Goal: Task Accomplishment & Management: Use online tool/utility

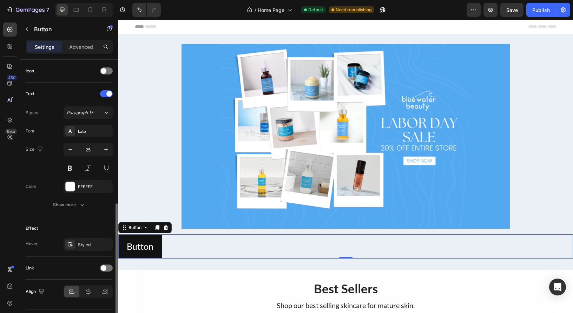
scroll to position [230, 0]
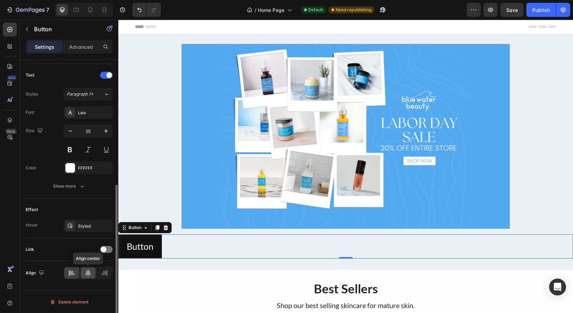
click at [91, 274] on icon at bounding box center [88, 272] width 7 height 7
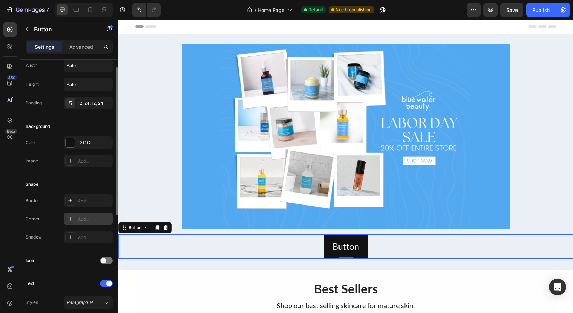
scroll to position [19, 0]
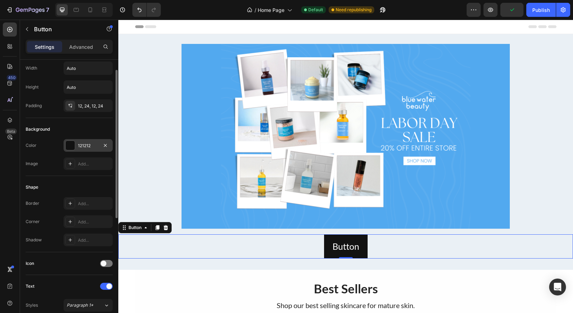
click at [93, 146] on div "121212" at bounding box center [88, 146] width 20 height 6
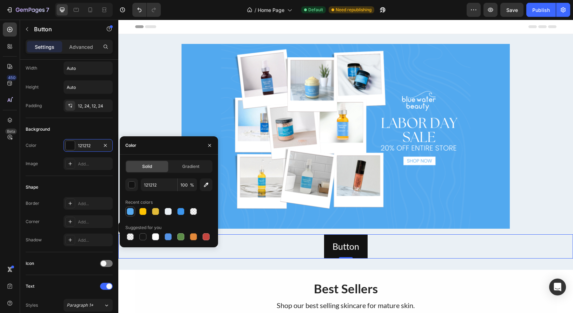
click at [128, 211] on div at bounding box center [130, 211] width 7 height 7
type input "57ABF1"
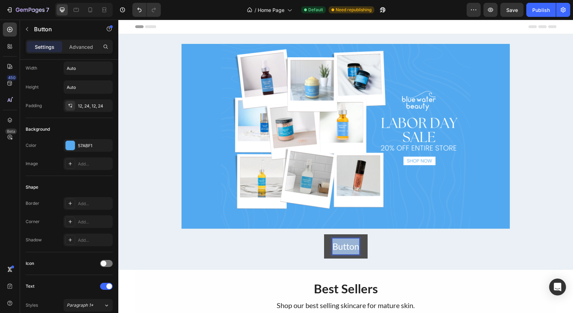
click at [350, 248] on p "Button" at bounding box center [346, 246] width 27 height 16
click at [328, 234] on button "Shop" at bounding box center [346, 246] width 36 height 24
click at [318, 234] on button "Shop Now" at bounding box center [346, 246] width 56 height 24
click at [310, 234] on button "Shop Now and" at bounding box center [346, 246] width 72 height 24
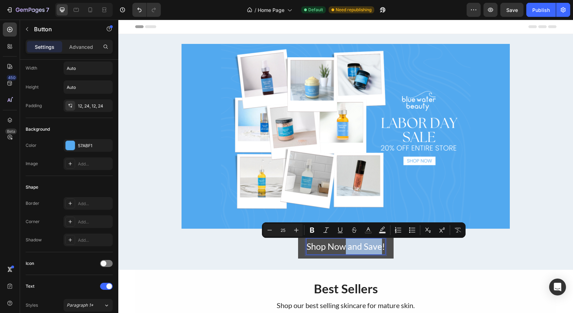
drag, startPoint x: 383, startPoint y: 246, endPoint x: 343, endPoint y: 246, distance: 39.3
click at [343, 246] on p "Shop Now and Save!" at bounding box center [346, 246] width 79 height 16
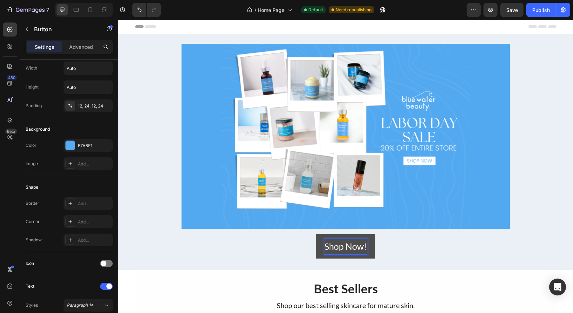
click at [347, 246] on p "Shop Now!" at bounding box center [345, 246] width 42 height 16
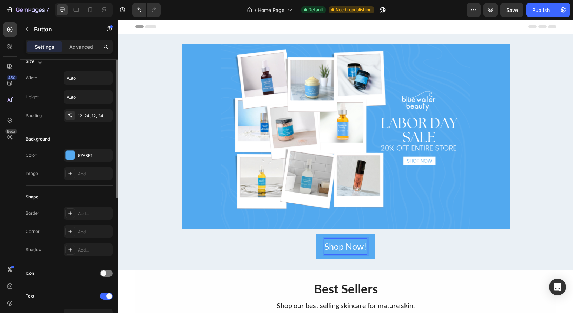
scroll to position [0, 0]
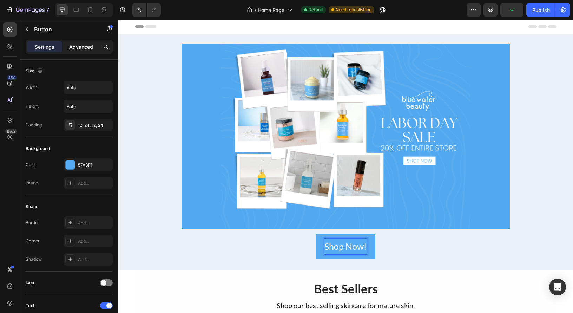
drag, startPoint x: 82, startPoint y: 48, endPoint x: 86, endPoint y: 73, distance: 24.9
click at [82, 48] on p "Advanced" at bounding box center [81, 46] width 24 height 7
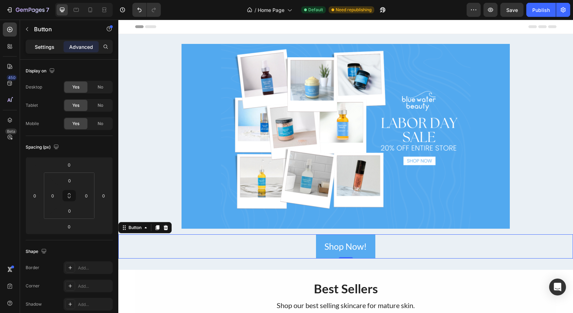
drag, startPoint x: 38, startPoint y: 49, endPoint x: 50, endPoint y: 63, distance: 18.4
click at [38, 49] on p "Settings" at bounding box center [45, 46] width 20 height 7
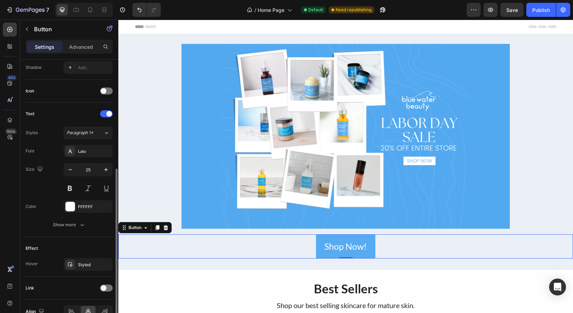
scroll to position [195, 0]
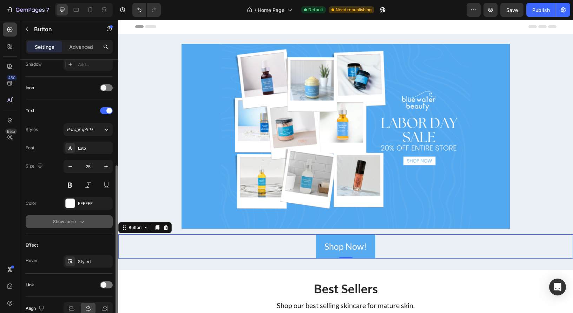
click at [78, 224] on div "Show more" at bounding box center [69, 221] width 33 height 7
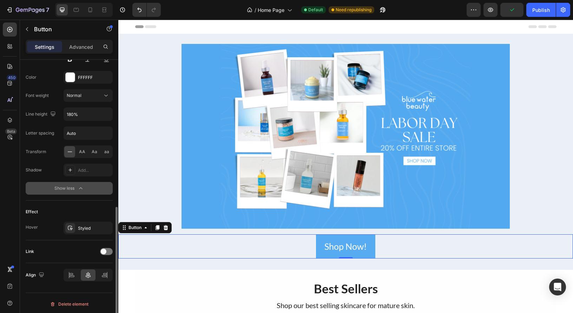
scroll to position [323, 0]
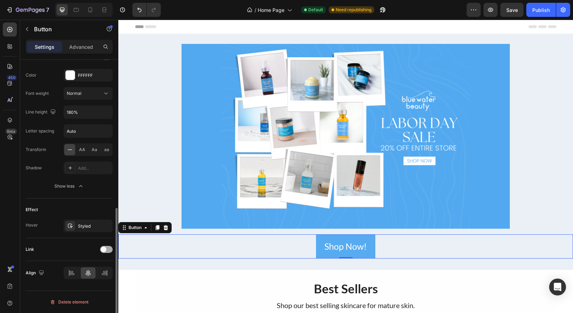
click at [108, 252] on div at bounding box center [106, 249] width 13 height 7
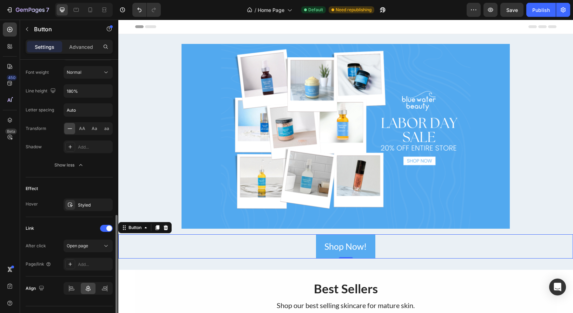
scroll to position [360, 0]
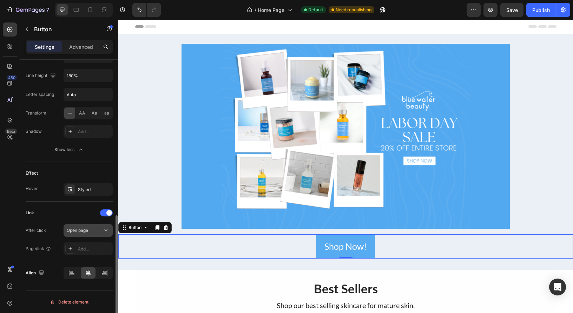
click at [104, 229] on icon at bounding box center [106, 230] width 7 height 7
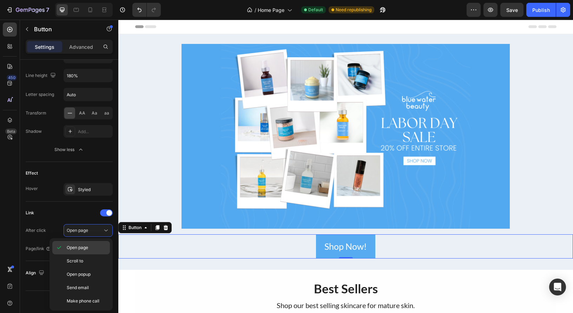
click at [81, 248] on span "Open page" at bounding box center [77, 247] width 21 height 6
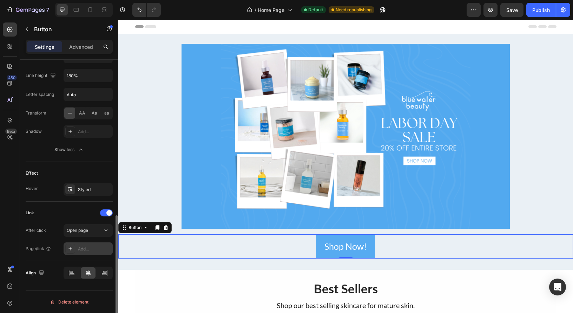
click at [80, 251] on div "Add..." at bounding box center [94, 249] width 33 height 6
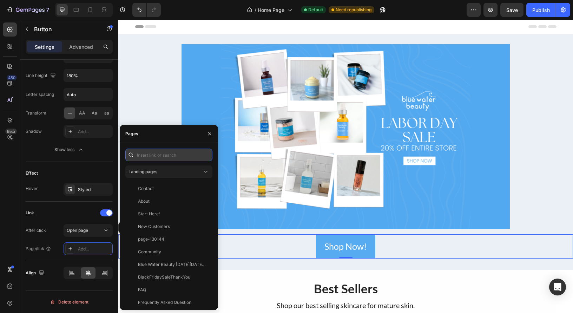
click at [149, 156] on input "text" at bounding box center [168, 155] width 87 height 13
paste input "https://www.bluewaterbeauty.com/pages/shopall"
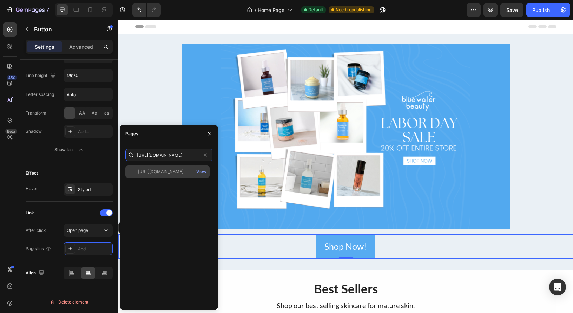
type input "https://www.bluewaterbeauty.com/pages/shopall"
click at [176, 173] on div "https://www.bluewaterbeauty.com/pages/shopall" at bounding box center [160, 172] width 45 height 6
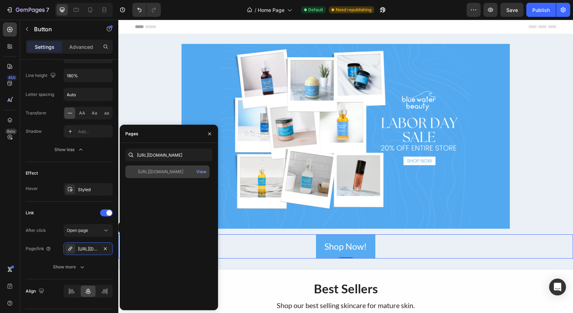
click at [182, 172] on div "https://www.bluewaterbeauty.com/pages/shopall" at bounding box center [160, 172] width 45 height 6
click at [202, 172] on div "View" at bounding box center [201, 172] width 10 height 6
click at [208, 132] on icon "button" at bounding box center [209, 133] width 3 height 3
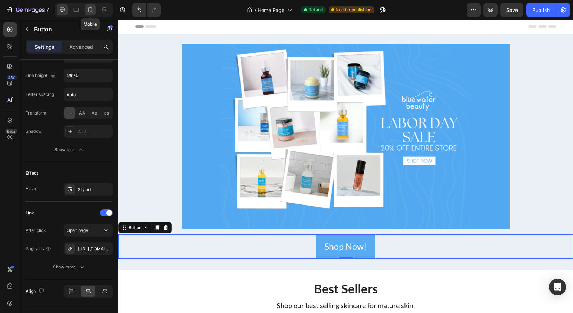
click at [89, 9] on icon at bounding box center [90, 9] width 4 height 5
type input "14"
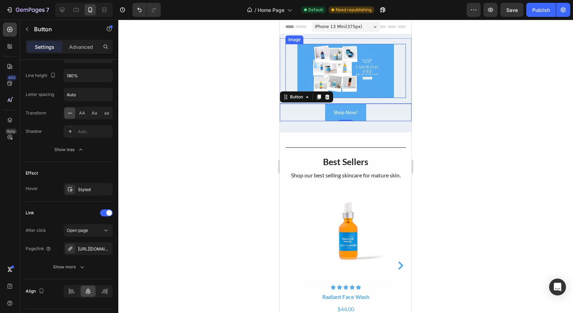
click at [321, 59] on img at bounding box center [345, 71] width 96 height 54
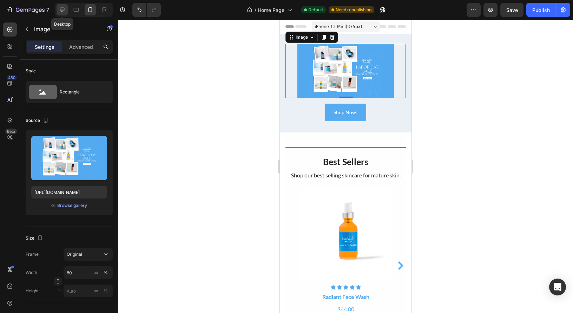
click at [61, 11] on icon at bounding box center [62, 10] width 5 height 5
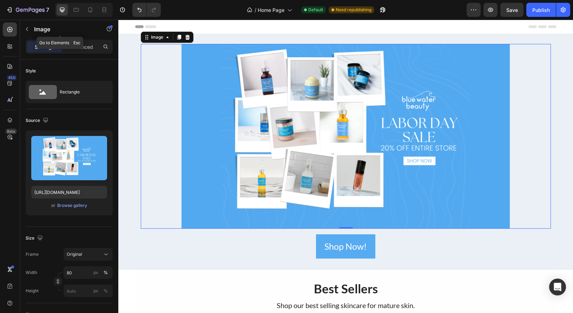
click at [28, 31] on icon "button" at bounding box center [27, 29] width 6 height 6
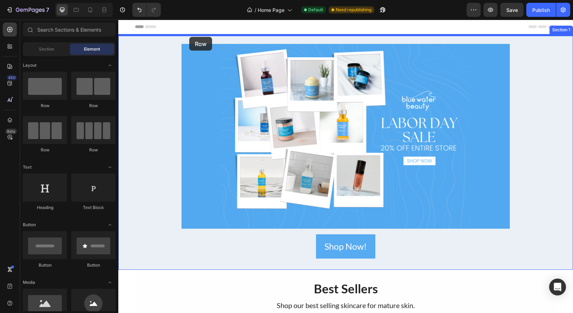
drag, startPoint x: 162, startPoint y: 106, endPoint x: 189, endPoint y: 37, distance: 74.2
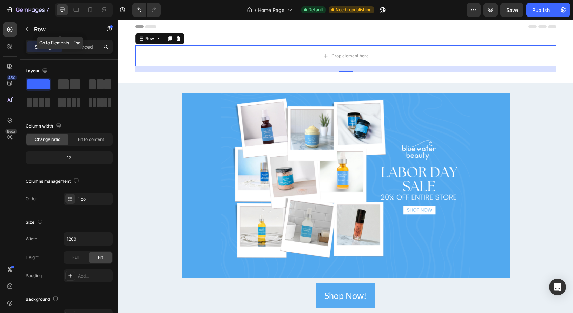
drag, startPoint x: 27, startPoint y: 28, endPoint x: 53, endPoint y: 53, distance: 36.8
click at [27, 28] on icon "button" at bounding box center [27, 29] width 6 height 6
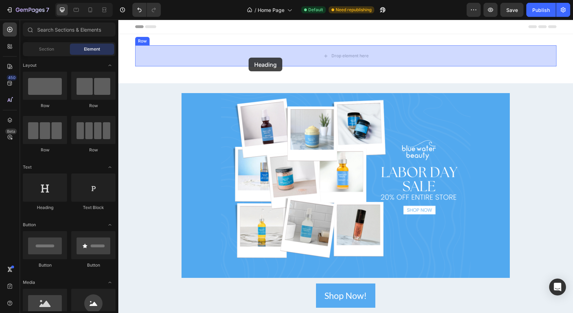
drag, startPoint x: 166, startPoint y: 208, endPoint x: 249, endPoint y: 58, distance: 171.0
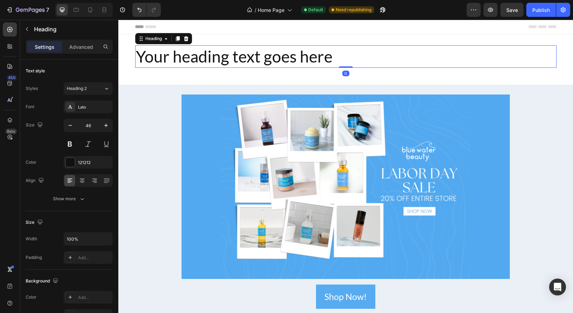
click at [264, 54] on h2 "Your heading text goes here" at bounding box center [345, 56] width 421 height 22
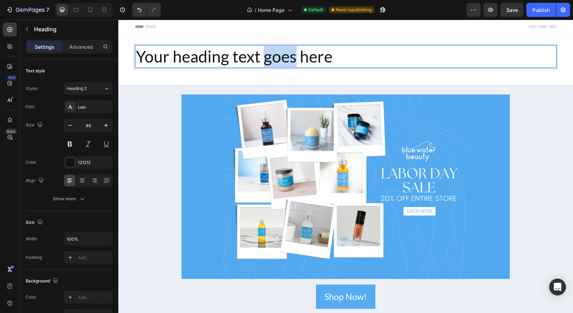
click at [264, 54] on p "Your heading text goes here" at bounding box center [346, 56] width 420 height 21
click at [343, 58] on p "Your heading text goes here" at bounding box center [346, 56] width 420 height 21
drag, startPoint x: 341, startPoint y: 58, endPoint x: 321, endPoint y: 59, distance: 20.0
click at [321, 59] on p "Your heading text goes here" at bounding box center [346, 56] width 420 height 21
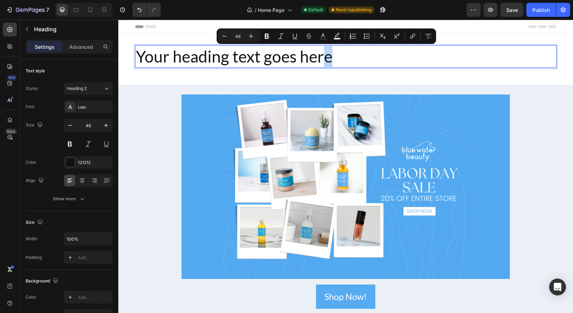
click at [321, 58] on p "Your heading text goes here" at bounding box center [346, 56] width 420 height 21
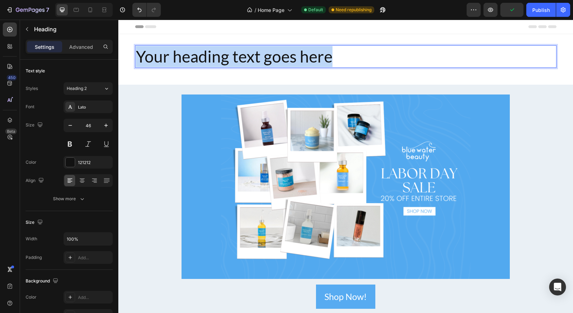
drag, startPoint x: 334, startPoint y: 59, endPoint x: 140, endPoint y: 52, distance: 194.0
click at [140, 52] on p "Your heading text goes here" at bounding box center [346, 56] width 420 height 21
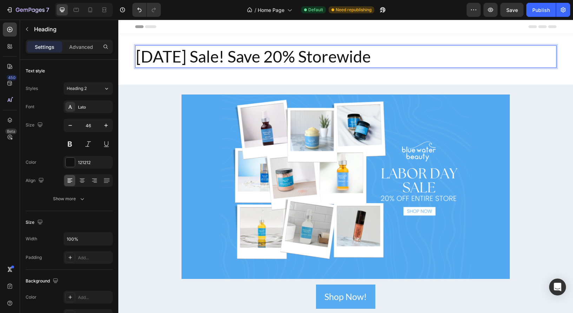
drag, startPoint x: 403, startPoint y: 61, endPoint x: 139, endPoint y: 58, distance: 263.8
click at [137, 58] on p "Labor Day Sale! Save 20% Storewide" at bounding box center [346, 56] width 420 height 21
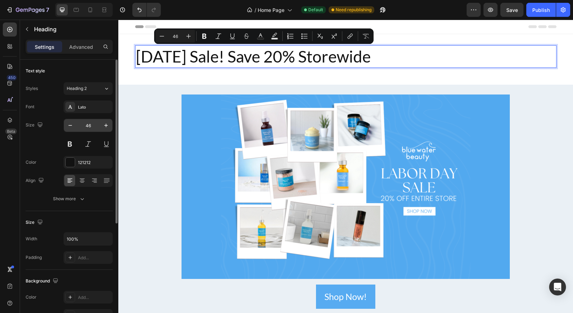
click at [90, 123] on input "46" at bounding box center [88, 125] width 23 height 13
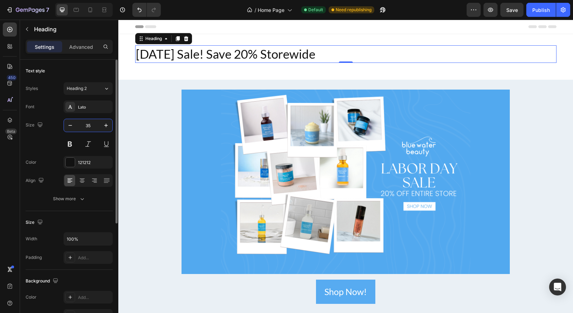
type input "35"
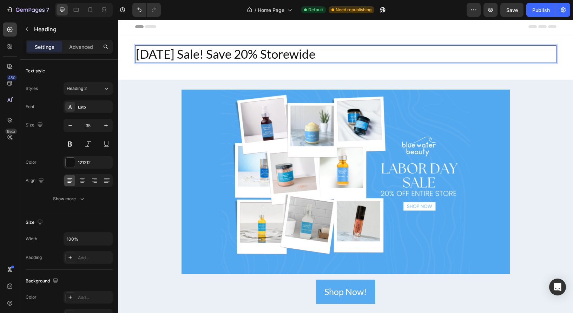
click at [317, 53] on p "Labor Day Sale! Save 20% Storewide" at bounding box center [346, 54] width 420 height 16
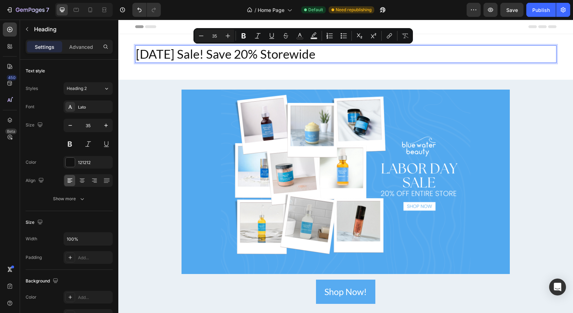
click at [333, 57] on p "Labor Day Sale! Save 20% Storewide" at bounding box center [346, 54] width 420 height 16
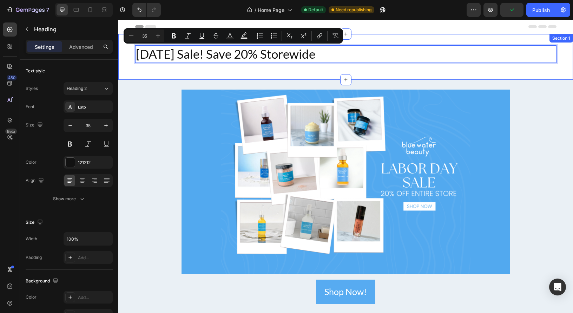
drag, startPoint x: 332, startPoint y: 55, endPoint x: 130, endPoint y: 53, distance: 201.2
click at [130, 53] on div "Labor Day Sale! Save 20% Storewide Heading 0 Row" at bounding box center [345, 56] width 455 height 23
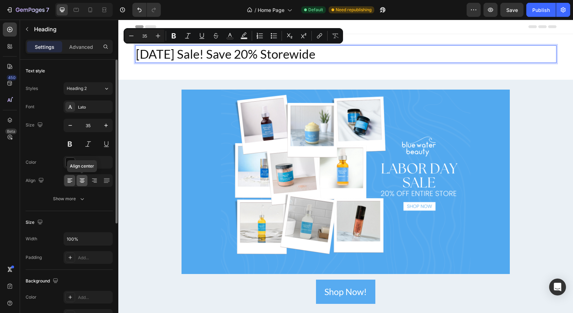
click at [81, 182] on icon at bounding box center [82, 182] width 4 height 1
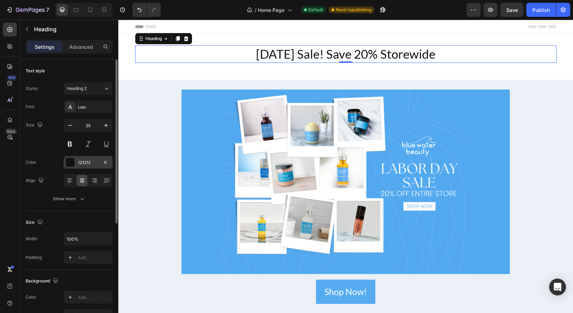
click at [86, 163] on div "121212" at bounding box center [88, 162] width 20 height 6
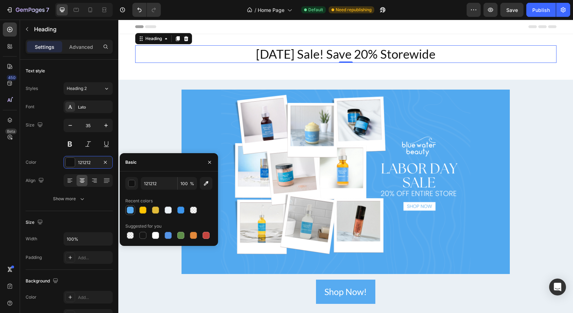
click at [129, 210] on div at bounding box center [130, 209] width 7 height 7
type input "57ABF1"
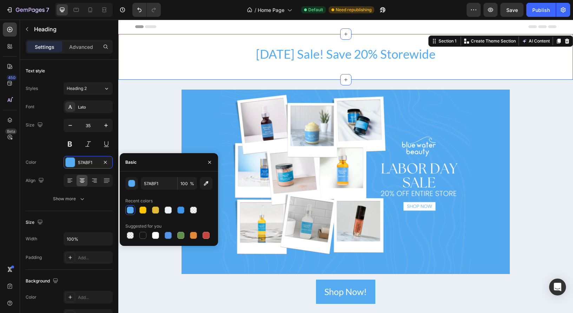
click at [147, 67] on div "Labor Day Sale! Save 20% Storewide Heading Row" at bounding box center [345, 56] width 455 height 23
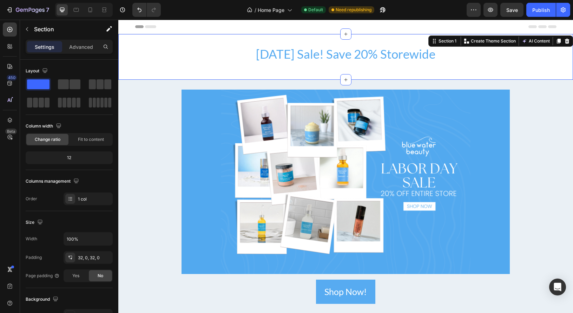
click at [215, 68] on div "Labor Day Sale! Save 20% Storewide Heading Row" at bounding box center [345, 56] width 455 height 23
click at [90, 257] on div "32, 0, 32, 0" at bounding box center [88, 258] width 20 height 6
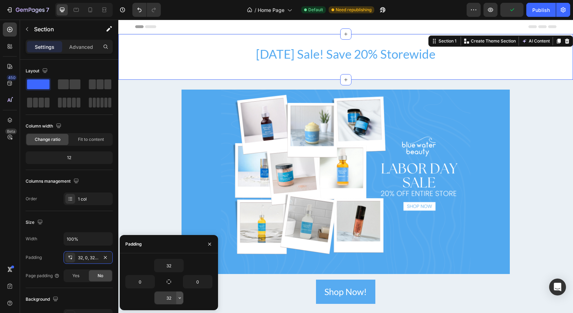
click at [181, 297] on icon "button" at bounding box center [180, 298] width 6 height 6
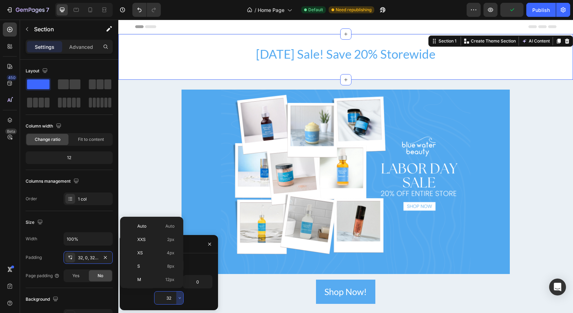
scroll to position [51, 0]
click at [157, 230] on p "M 12px" at bounding box center [155, 229] width 37 height 6
type input "12"
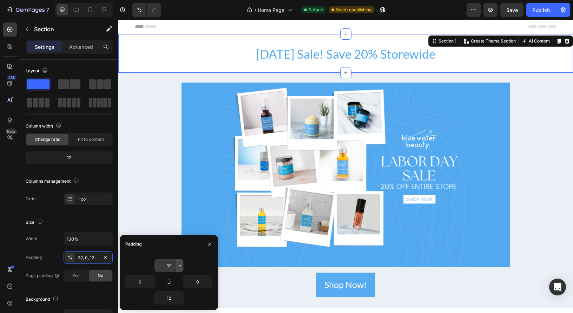
click at [181, 268] on button "button" at bounding box center [179, 265] width 7 height 13
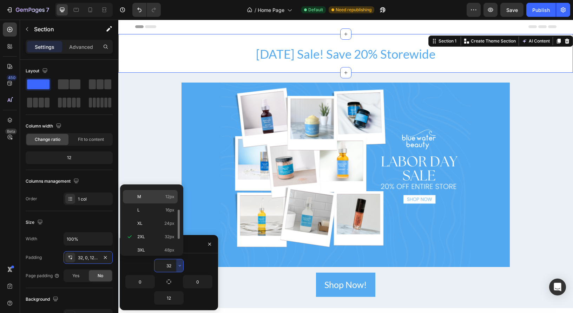
click at [165, 196] on p "M 12px" at bounding box center [155, 196] width 37 height 6
type input "12"
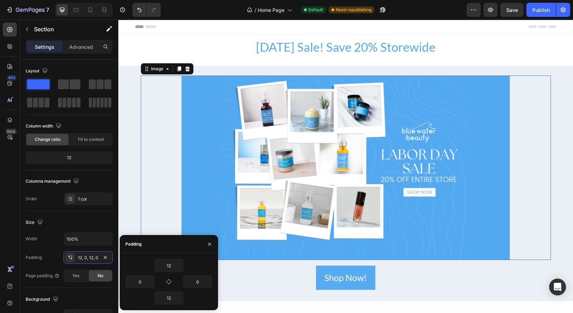
click at [235, 100] on img at bounding box center [346, 168] width 328 height 185
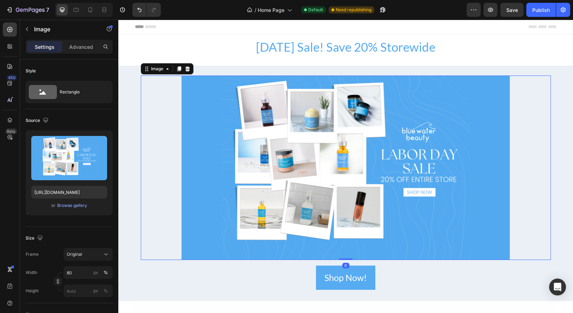
click at [174, 157] on div at bounding box center [346, 168] width 410 height 185
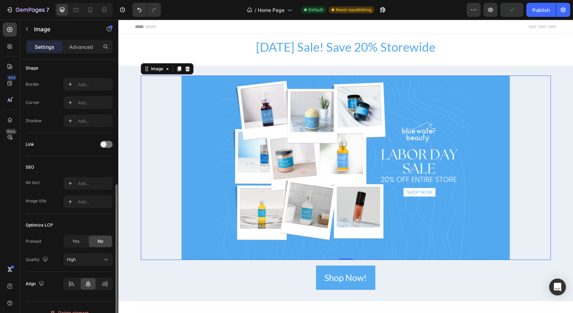
scroll to position [257, 0]
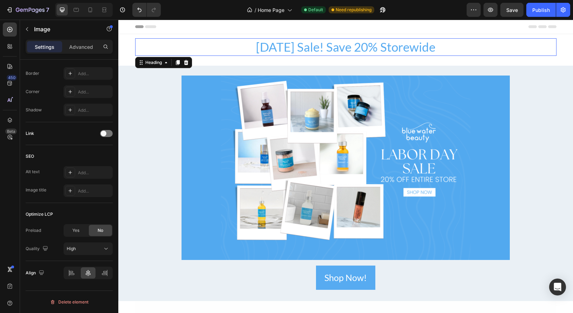
click at [446, 52] on p "Labor Day Sale! Save 20% Storewide" at bounding box center [346, 47] width 420 height 16
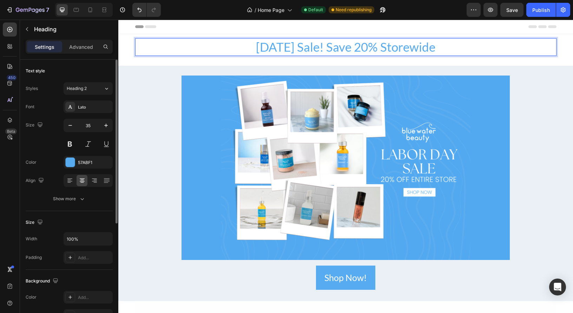
click at [445, 48] on p "Labor Day Sale! Save 20% Storewide" at bounding box center [346, 47] width 420 height 16
drag, startPoint x: 325, startPoint y: 48, endPoint x: 323, endPoint y: 52, distance: 4.4
click at [325, 48] on p "Labor Day Sale! Save 20% Storewide Today" at bounding box center [346, 47] width 420 height 16
click at [320, 50] on p "Labor Day Sale! Save 20% Storewide Today" at bounding box center [346, 47] width 420 height 16
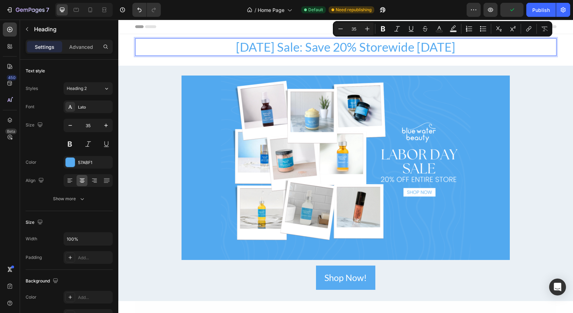
drag, startPoint x: 471, startPoint y: 49, endPoint x: 426, endPoint y: 47, distance: 44.6
click at [426, 47] on p "Labor Day Sale: Save 20% Storewide Today" at bounding box center [346, 47] width 420 height 16
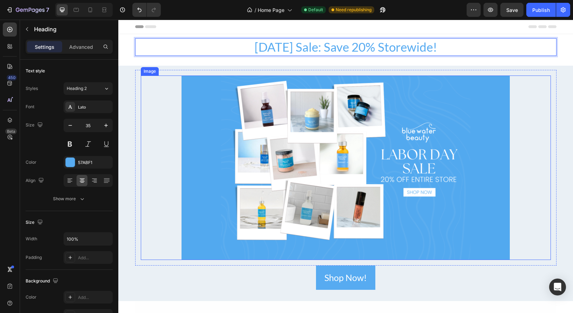
click at [180, 110] on div at bounding box center [346, 168] width 410 height 185
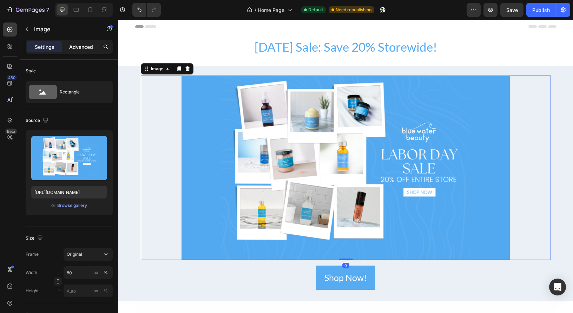
click at [80, 48] on p "Advanced" at bounding box center [81, 46] width 24 height 7
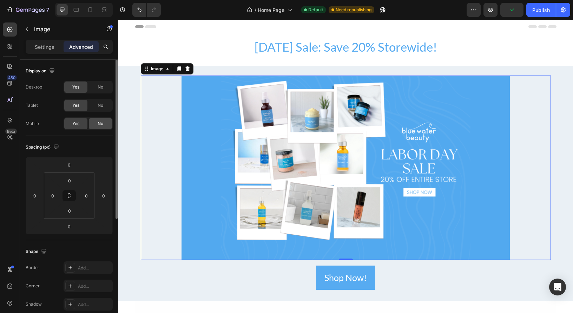
click at [100, 124] on span "No" at bounding box center [101, 123] width 6 height 6
click at [271, 94] on img at bounding box center [346, 168] width 328 height 185
click at [178, 71] on icon at bounding box center [179, 69] width 6 height 6
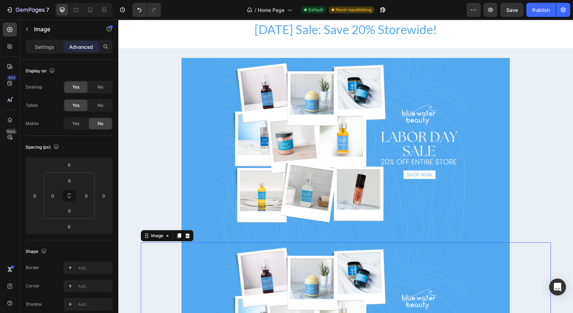
scroll to position [171, 0]
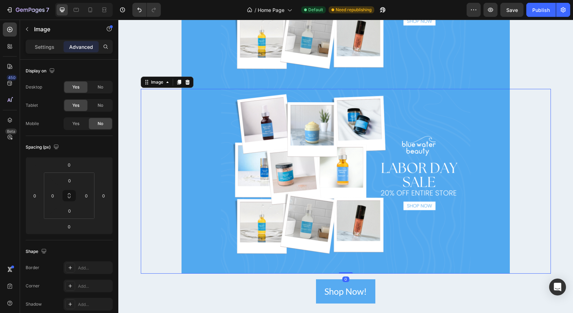
click at [170, 89] on div at bounding box center [346, 181] width 410 height 185
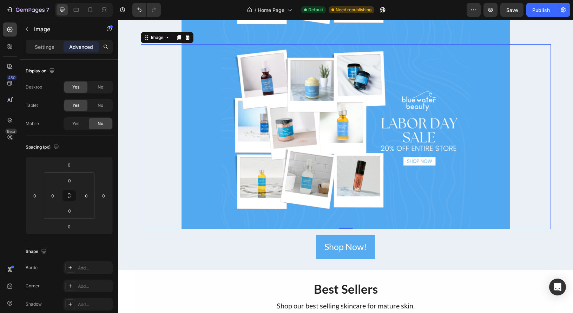
click at [197, 91] on img at bounding box center [346, 136] width 328 height 185
drag, startPoint x: 279, startPoint y: 114, endPoint x: 265, endPoint y: 114, distance: 14.0
click at [279, 114] on img at bounding box center [346, 136] width 328 height 185
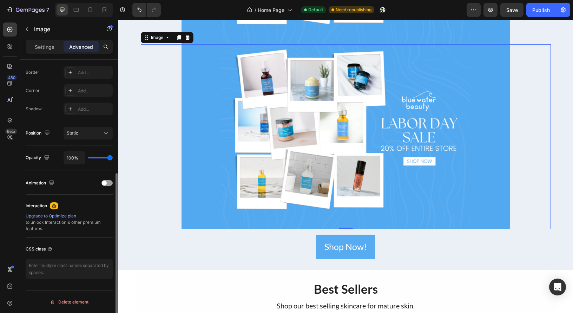
scroll to position [0, 0]
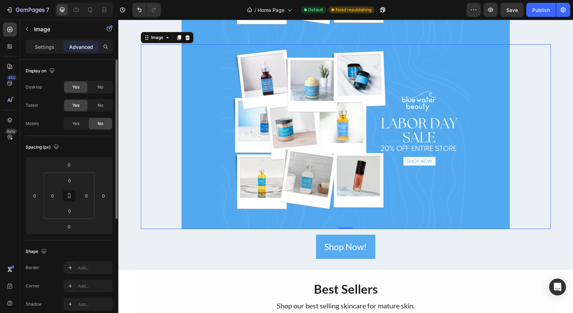
drag, startPoint x: 46, startPoint y: 48, endPoint x: 83, endPoint y: 80, distance: 48.6
click at [46, 48] on p "Settings" at bounding box center [45, 46] width 20 height 7
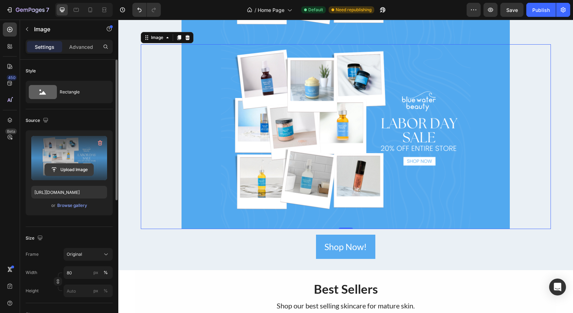
scroll to position [2, 0]
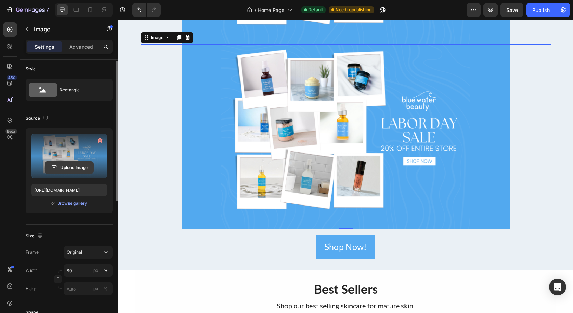
click at [76, 170] on input "file" at bounding box center [69, 168] width 48 height 12
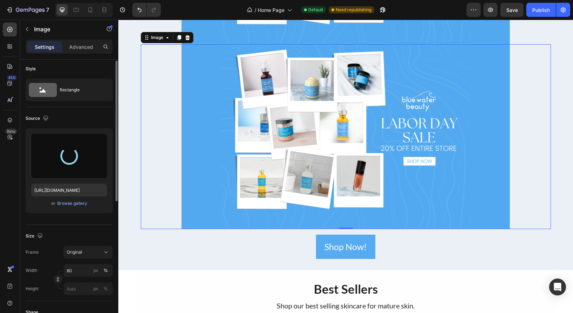
type input "https://cdn.shopify.com/s/files/1/0619/9817/0352/files/gempages_531125124934402…"
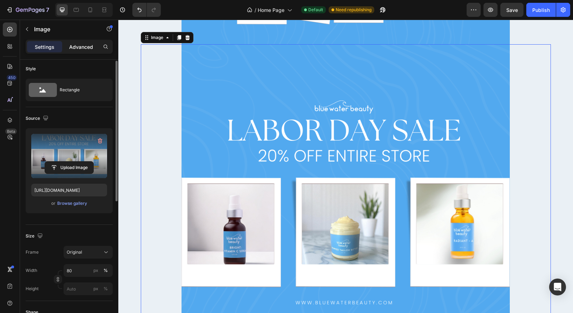
click at [80, 47] on p "Advanced" at bounding box center [81, 46] width 24 height 7
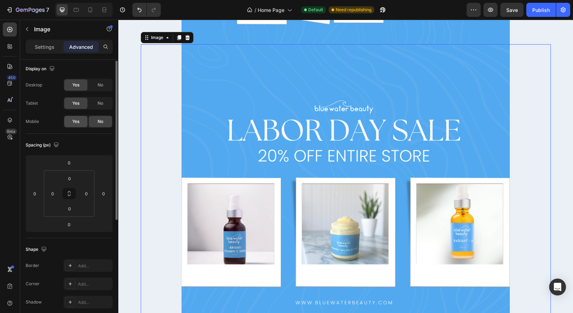
click at [77, 122] on span "Yes" at bounding box center [75, 121] width 7 height 6
click at [178, 132] on div at bounding box center [346, 208] width 410 height 328
click at [103, 103] on span "No" at bounding box center [101, 103] width 6 height 6
click at [104, 83] on div "No" at bounding box center [100, 84] width 23 height 11
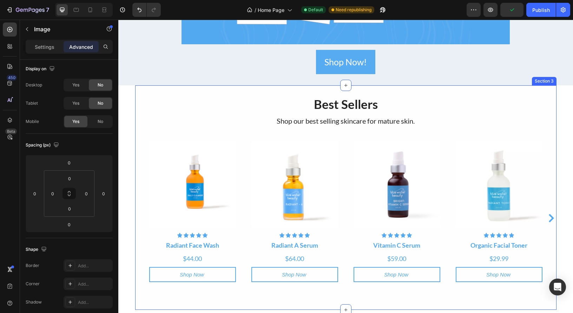
scroll to position [0, 0]
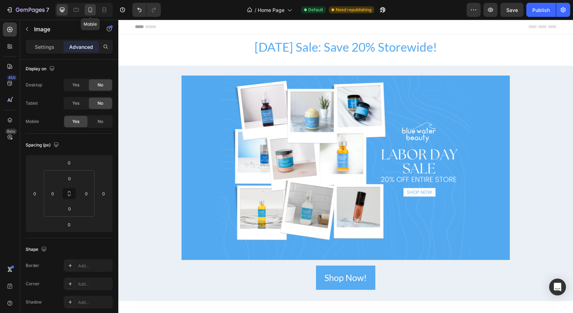
click at [89, 11] on icon at bounding box center [90, 9] width 7 height 7
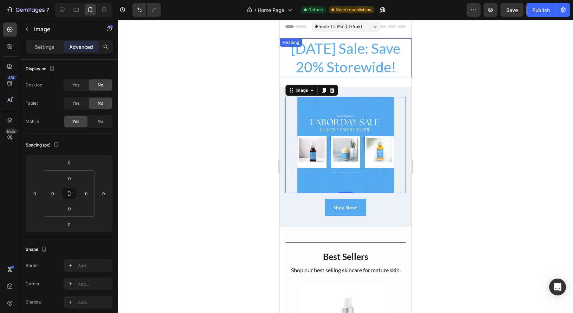
click at [338, 62] on h2 "Labor Day Sale: Save 20% Storewide!" at bounding box center [346, 57] width 132 height 39
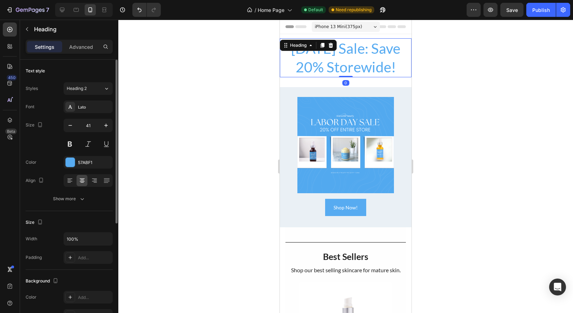
click at [338, 63] on h2 "Labor Day Sale: Save 20% Storewide!" at bounding box center [346, 57] width 132 height 39
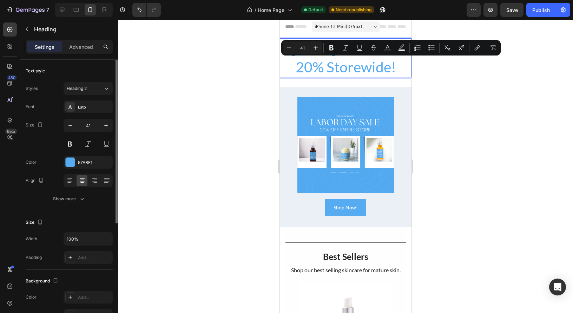
click at [392, 70] on p "Labor Day Sale: Save 20% Storewide!" at bounding box center [346, 58] width 130 height 38
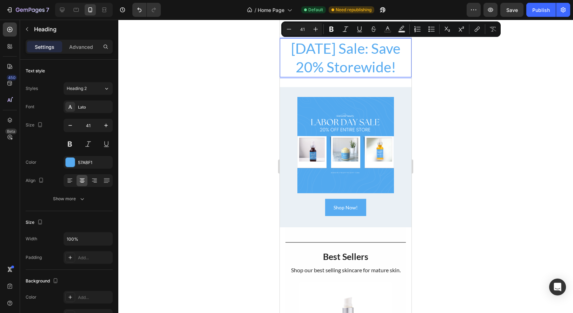
drag, startPoint x: 396, startPoint y: 69, endPoint x: 278, endPoint y: 53, distance: 119.7
click at [80, 44] on p "Advanced" at bounding box center [81, 46] width 24 height 7
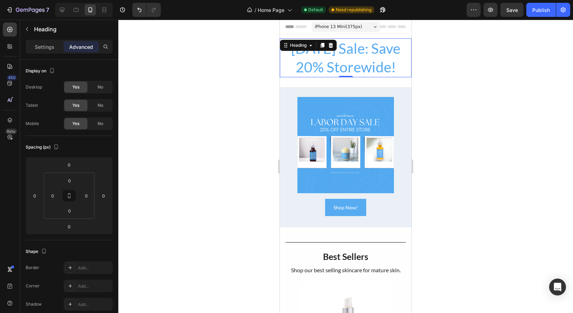
click at [47, 48] on p "Settings" at bounding box center [45, 46] width 20 height 7
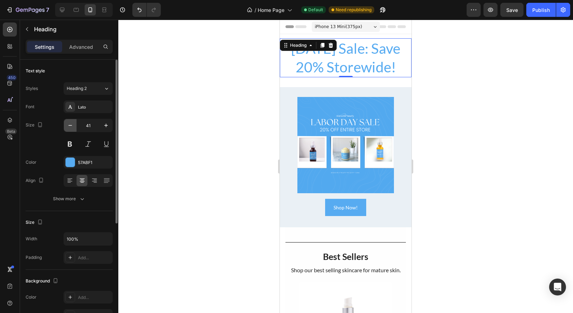
click at [68, 125] on icon "button" at bounding box center [70, 125] width 7 height 7
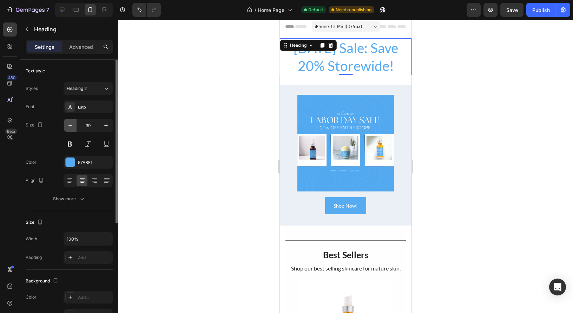
click at [68, 125] on icon "button" at bounding box center [70, 125] width 7 height 7
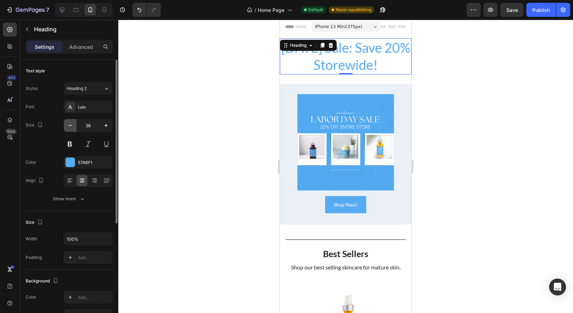
click at [68, 124] on icon "button" at bounding box center [70, 125] width 7 height 7
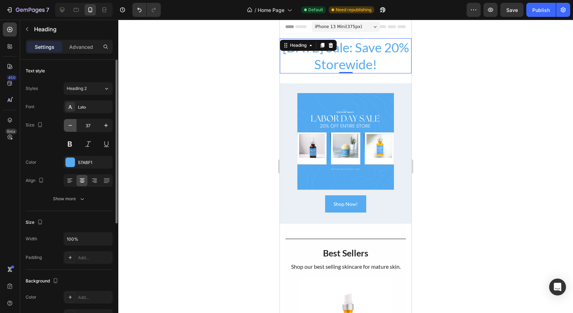
click at [68, 125] on icon "button" at bounding box center [70, 125] width 7 height 7
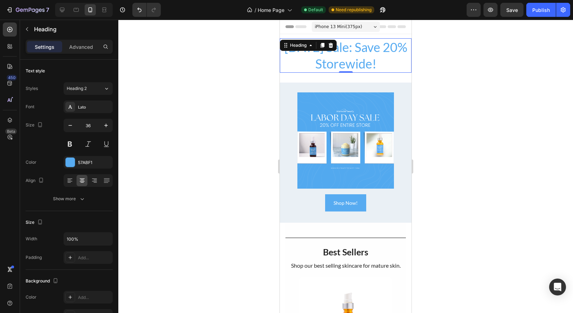
drag, startPoint x: 68, startPoint y: 125, endPoint x: 219, endPoint y: 76, distance: 159.5
click at [68, 125] on icon "button" at bounding box center [70, 125] width 7 height 7
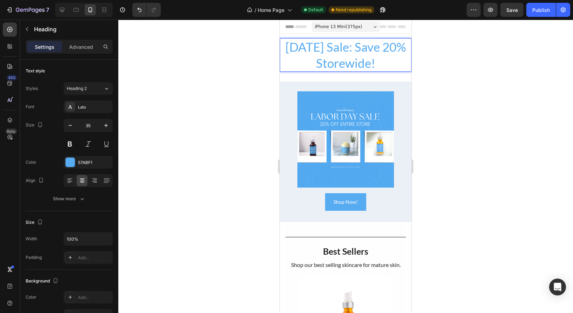
click at [378, 52] on p "Labor Day Sale: Save 20% Storewide!" at bounding box center [346, 55] width 130 height 32
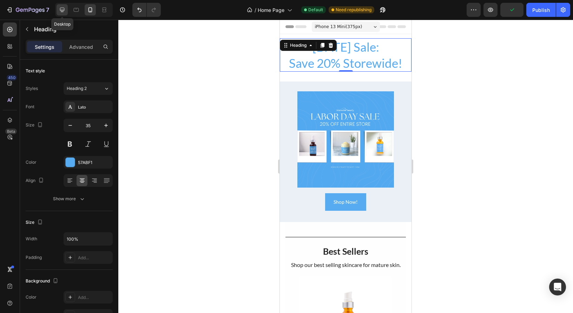
click at [64, 11] on icon at bounding box center [62, 9] width 7 height 7
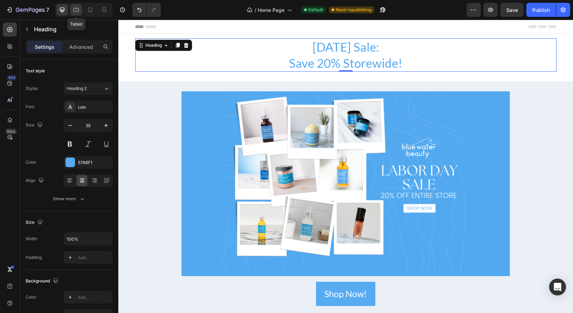
click at [78, 11] on icon at bounding box center [76, 10] width 5 height 4
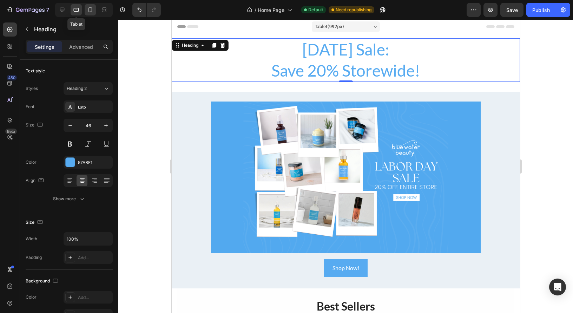
click at [91, 11] on icon at bounding box center [90, 9] width 7 height 7
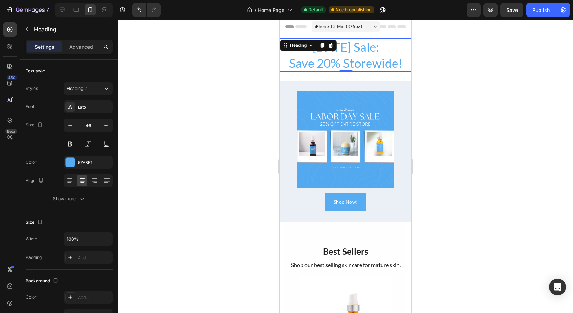
type input "35"
click at [330, 123] on img at bounding box center [345, 139] width 96 height 96
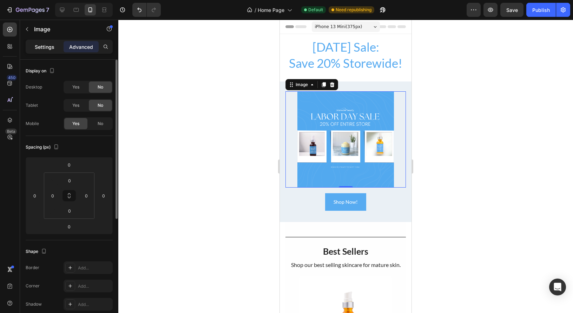
click at [46, 49] on p "Settings" at bounding box center [45, 46] width 20 height 7
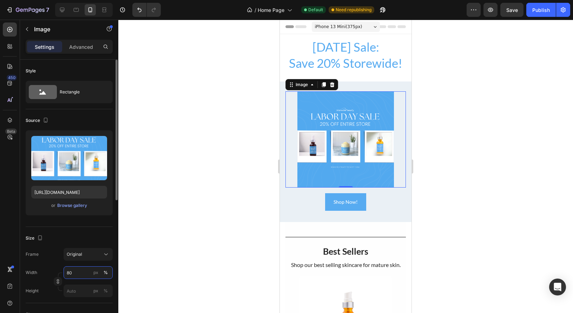
click at [76, 273] on input "80" at bounding box center [88, 272] width 49 height 13
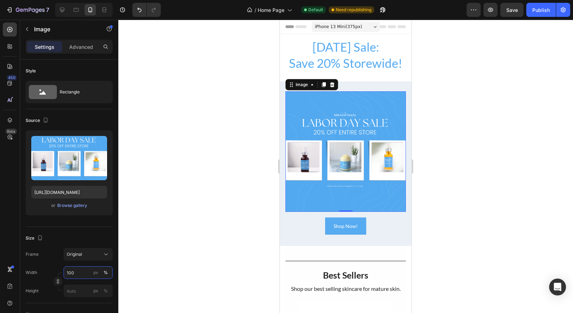
type input "100"
click at [342, 65] on p "Labor Day Sale: Save 20% Storewide!" at bounding box center [346, 55] width 130 height 32
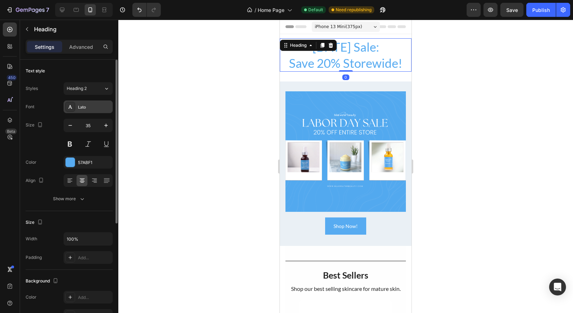
click at [87, 108] on div "Lato" at bounding box center [94, 107] width 33 height 6
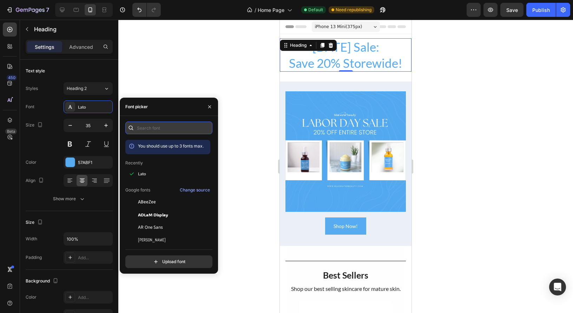
click at [149, 129] on input "text" at bounding box center [168, 128] width 87 height 13
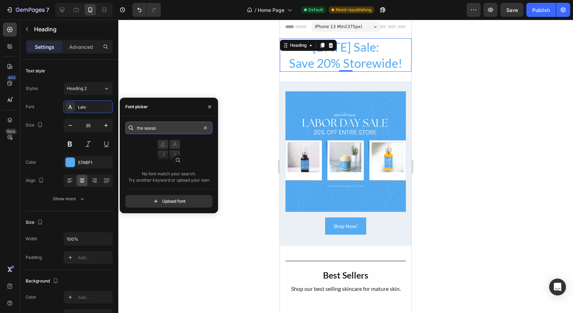
type input "the season"
click at [207, 64] on div at bounding box center [345, 166] width 455 height 293
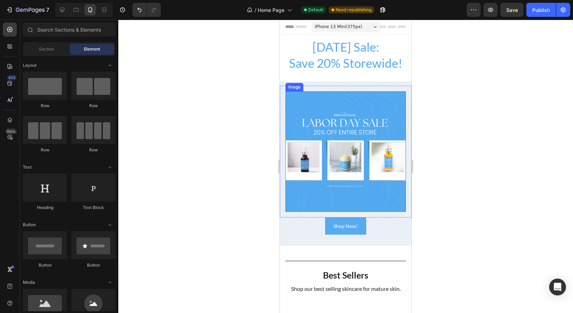
click at [352, 114] on img at bounding box center [346, 151] width 120 height 120
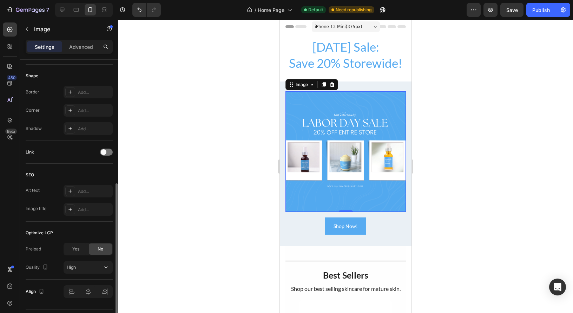
scroll to position [245, 0]
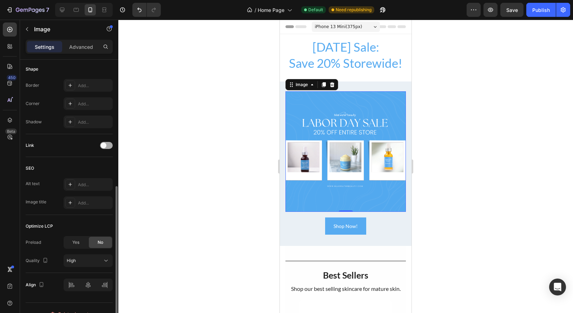
click at [107, 147] on div at bounding box center [106, 145] width 13 height 7
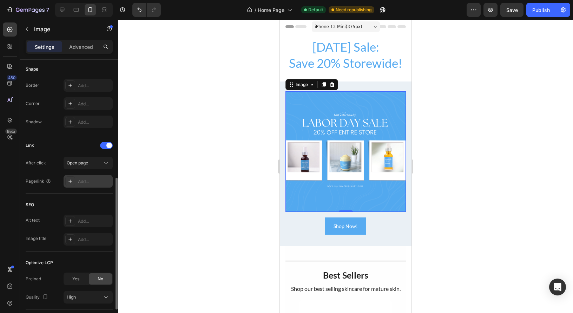
click at [91, 181] on div "Add..." at bounding box center [94, 181] width 33 height 6
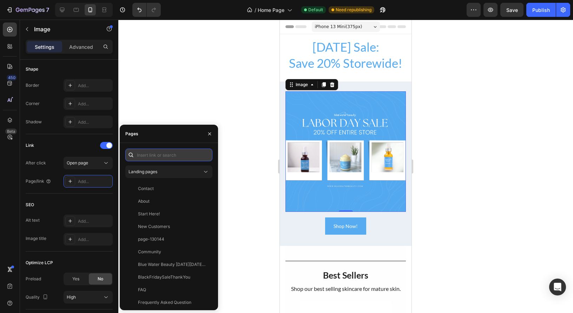
click at [140, 156] on input "text" at bounding box center [168, 155] width 87 height 13
paste input "https://www.bluewaterbeauty.com/pages/shopall"
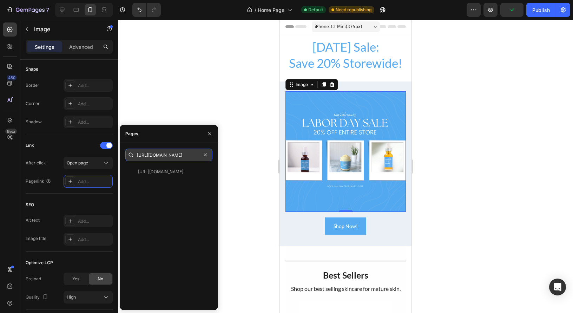
type input "https://www.bluewaterbeauty.com/pages/shopall"
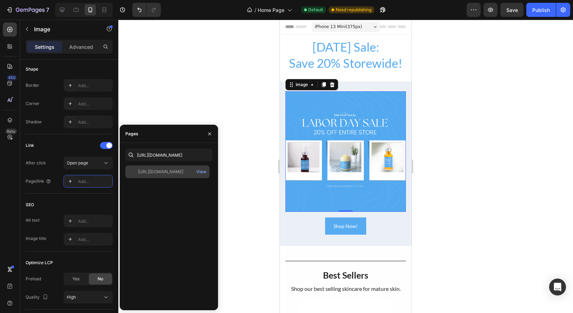
scroll to position [0, 0]
click at [158, 173] on div "https://www.bluewaterbeauty.com/pages/shopall" at bounding box center [160, 172] width 45 height 6
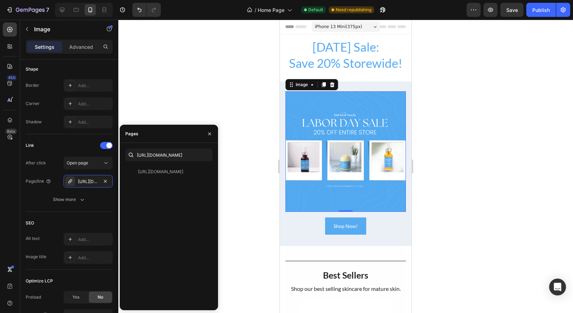
drag, startPoint x: 212, startPoint y: 132, endPoint x: 199, endPoint y: 135, distance: 13.0
click at [211, 133] on icon "button" at bounding box center [210, 134] width 6 height 6
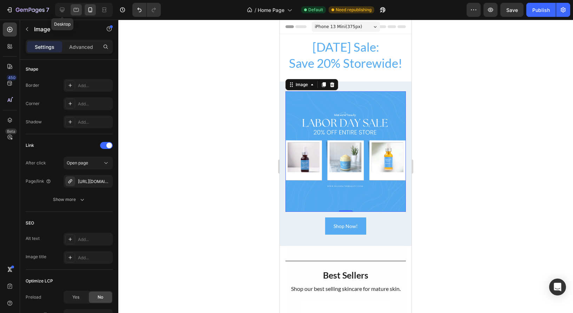
click at [61, 11] on icon at bounding box center [62, 10] width 5 height 5
type input "80"
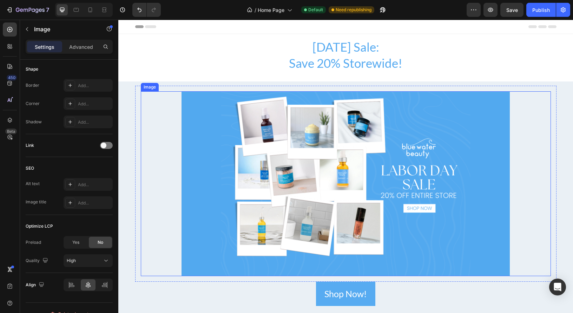
click at [271, 140] on img at bounding box center [346, 183] width 328 height 185
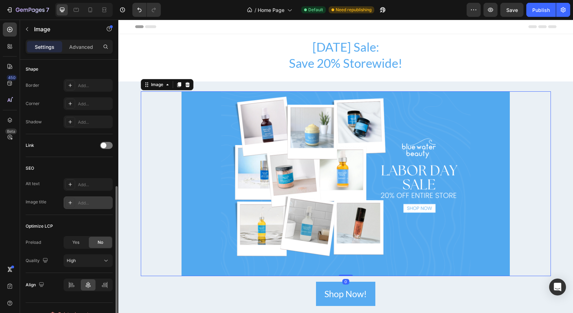
scroll to position [257, 0]
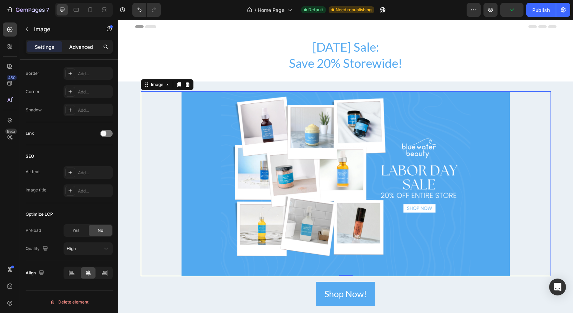
drag, startPoint x: 92, startPoint y: 50, endPoint x: 87, endPoint y: 50, distance: 4.9
click at [92, 50] on p "Advanced" at bounding box center [81, 46] width 24 height 7
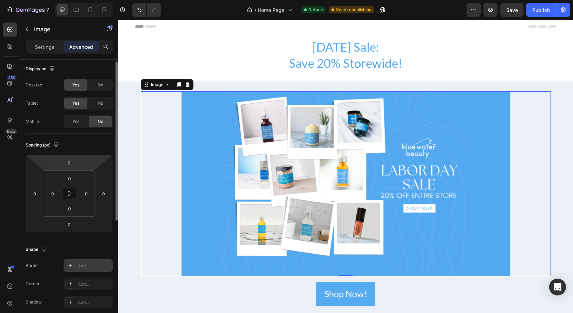
scroll to position [0, 0]
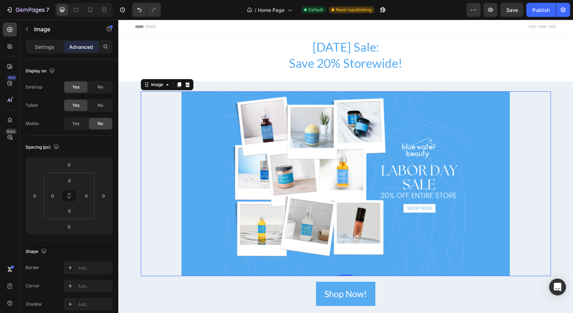
drag, startPoint x: 42, startPoint y: 44, endPoint x: 49, endPoint y: 53, distance: 10.8
click at [42, 44] on p "Settings" at bounding box center [45, 46] width 20 height 7
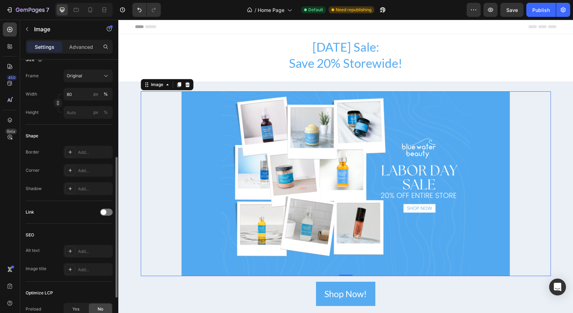
scroll to position [182, 0]
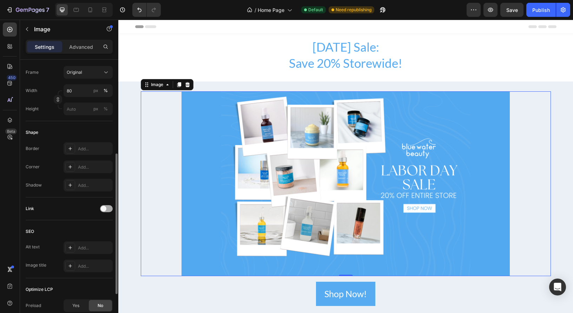
click at [109, 212] on div "Link" at bounding box center [69, 208] width 87 height 11
click at [106, 210] on div at bounding box center [106, 208] width 13 height 7
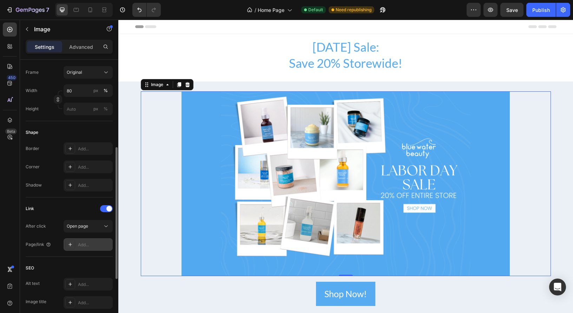
click at [80, 245] on div "Add..." at bounding box center [94, 245] width 33 height 6
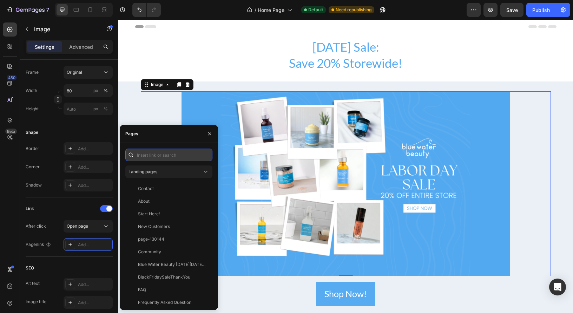
click at [150, 153] on input "text" at bounding box center [168, 155] width 87 height 13
paste input "https://www.bluewaterbeauty.com/pages/shopall"
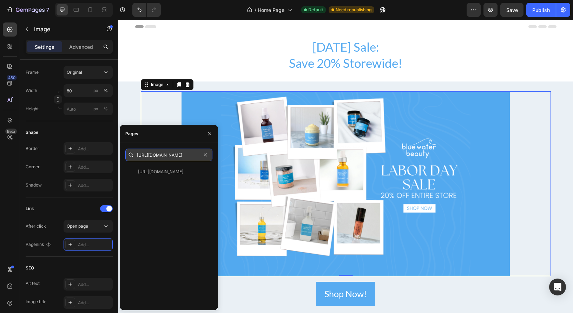
type input "https://www.bluewaterbeauty.com/pages/shopall"
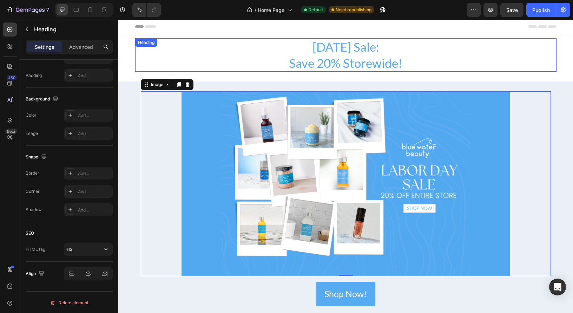
click at [296, 65] on p "Labor Day Sale: Save 20% Storewide!" at bounding box center [346, 55] width 420 height 32
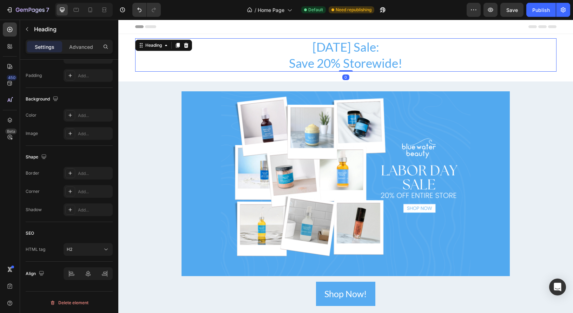
scroll to position [0, 0]
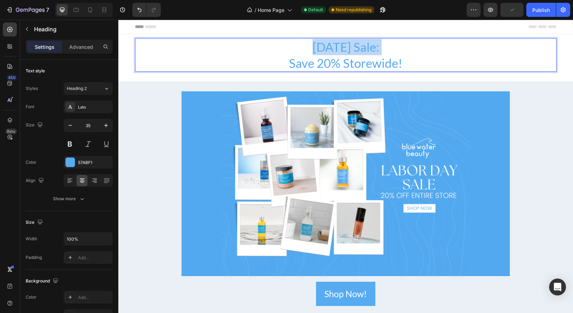
drag, startPoint x: 287, startPoint y: 65, endPoint x: 292, endPoint y: 52, distance: 13.6
click at [292, 52] on p "Labor Day Sale: Save 20% Storewide!" at bounding box center [346, 55] width 420 height 32
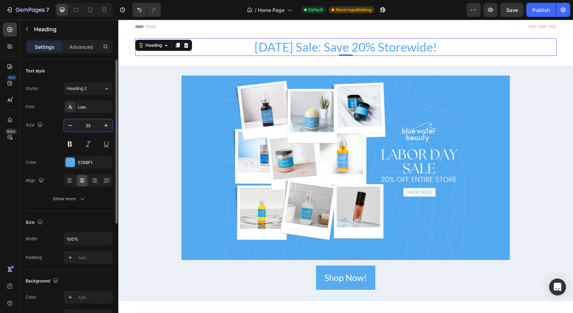
click at [92, 126] on input "35" at bounding box center [88, 125] width 23 height 13
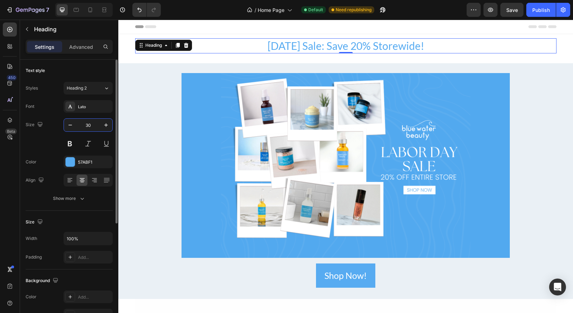
type input "30"
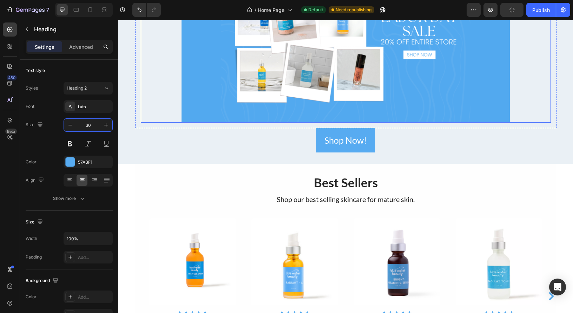
scroll to position [0, 0]
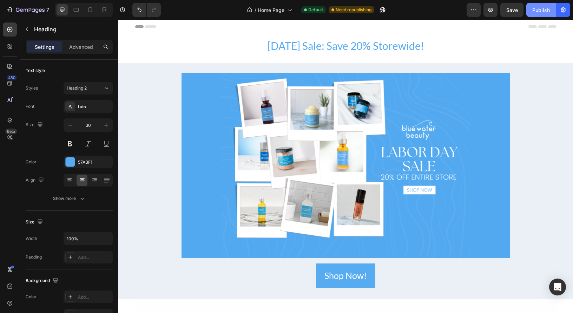
click at [533, 13] on div "Publish" at bounding box center [541, 9] width 18 height 7
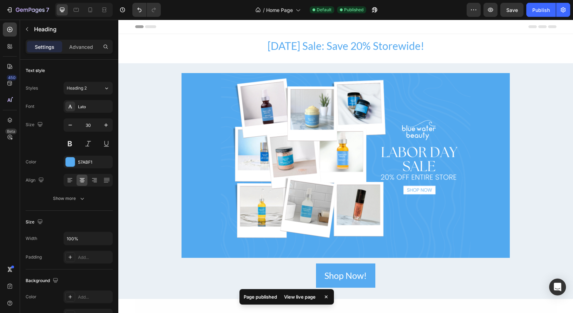
click at [300, 299] on div "View live page" at bounding box center [300, 297] width 40 height 10
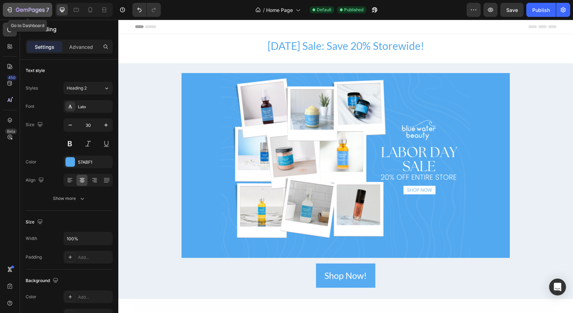
click at [34, 10] on icon "button" at bounding box center [30, 10] width 29 height 6
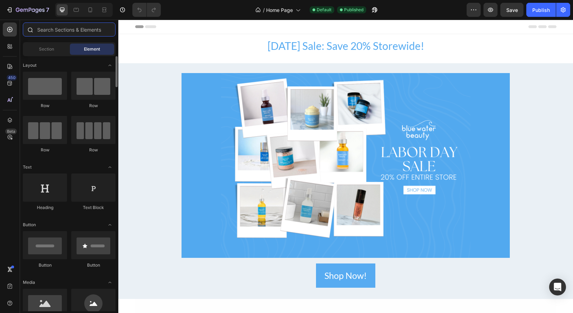
click at [50, 33] on input "text" at bounding box center [69, 29] width 93 height 14
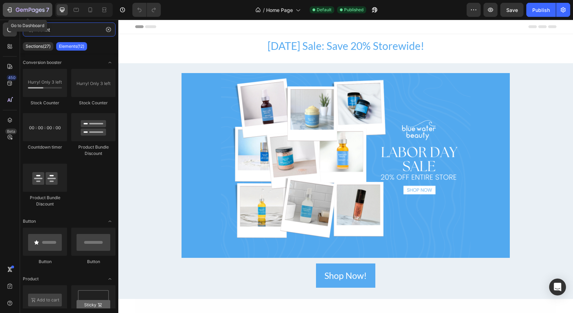
type input "count"
click at [24, 10] on icon "button" at bounding box center [26, 10] width 4 height 3
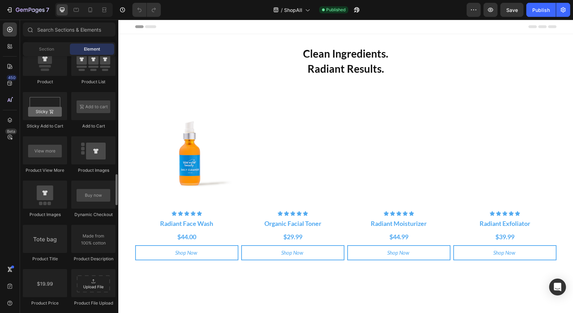
scroll to position [963, 0]
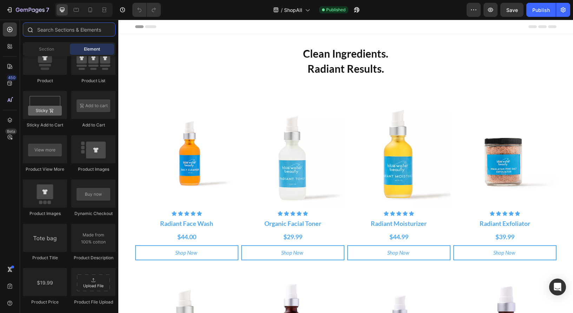
click at [48, 28] on input "text" at bounding box center [69, 29] width 93 height 14
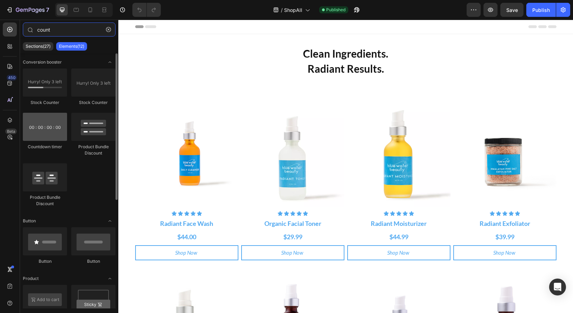
scroll to position [0, 0]
type input "count"
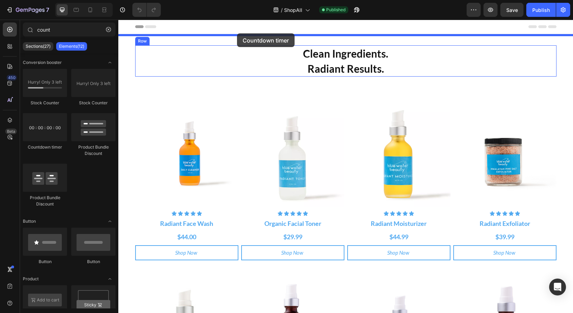
drag, startPoint x: 162, startPoint y: 144, endPoint x: 237, endPoint y: 33, distance: 133.8
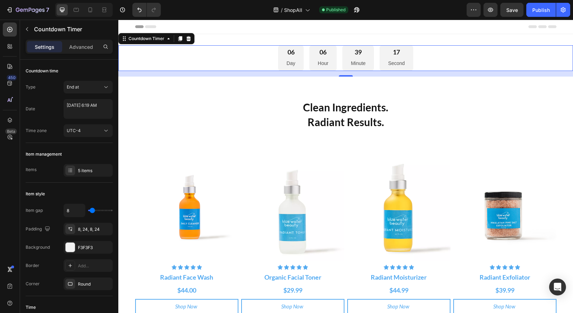
click at [291, 58] on div "06 Day" at bounding box center [291, 58] width 26 height 26
select select "6"
select select "19"
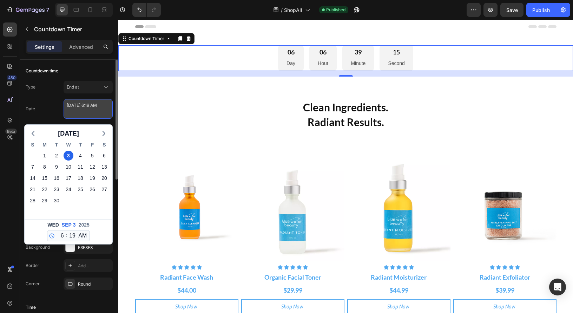
click at [79, 110] on textarea "September 03 2025 6:19 AM" at bounding box center [88, 109] width 49 height 20
click at [55, 154] on div "2" at bounding box center [57, 156] width 10 height 10
type textarea "September 02 2025 6:19 AM"
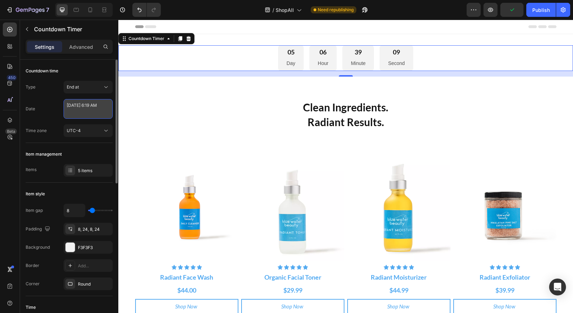
click at [70, 109] on textarea "September 02 2025 6:19 AM" at bounding box center [88, 109] width 49 height 20
select select "6"
select select "19"
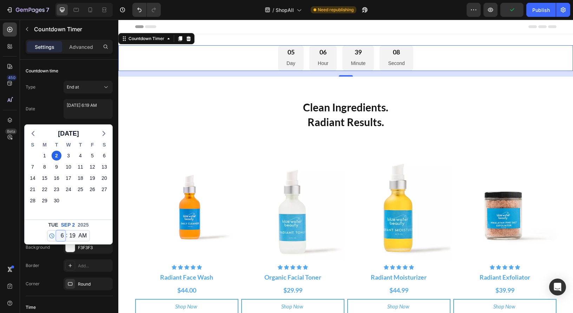
click at [62, 235] on select "12 1 2 3 4 5 6 7 8 9 10 11" at bounding box center [60, 235] width 9 height 11
select select "0"
click at [56, 230] on select "12 1 2 3 4 5 6 7 8 9 10 11" at bounding box center [60, 235] width 9 height 11
type textarea "September 02 2025 12:19 AM"
click at [71, 237] on select "00 01 02 03 04 05 06 07 08 09 10 11 12 13 14 15 16 17 18 19 20 21 22 23 24 25 2…" at bounding box center [72, 235] width 9 height 11
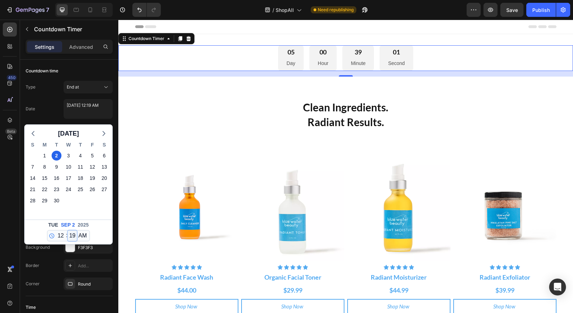
select select "1"
click at [68, 230] on select "00 01 02 03 04 05 06 07 08 09 10 11 12 13 14 15 16 17 18 19 20 21 22 23 24 25 2…" at bounding box center [72, 235] width 9 height 11
type textarea "September 02 2025 12:01 AM"
click at [288, 61] on p "Day" at bounding box center [291, 63] width 9 height 9
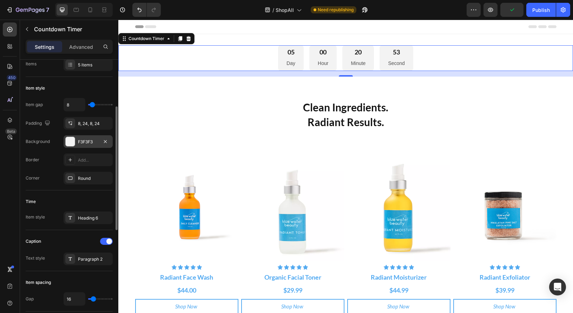
scroll to position [107, 0]
click at [85, 142] on div "F3F3F3" at bounding box center [88, 140] width 20 height 6
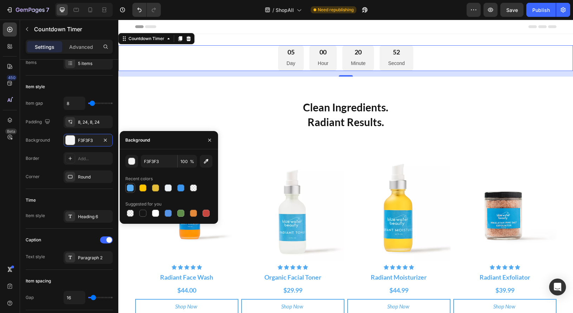
click at [129, 189] on div at bounding box center [130, 187] width 7 height 7
type input "57ABF1"
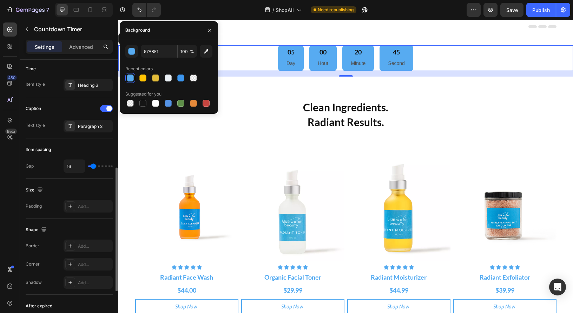
scroll to position [240, 0]
type input "25"
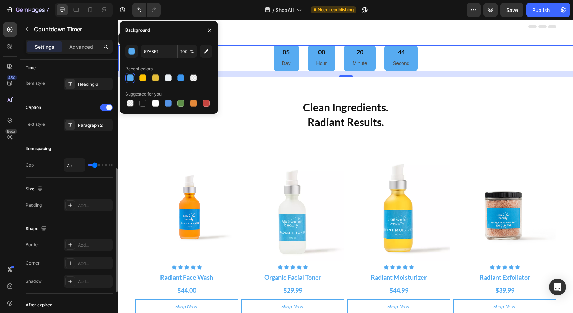
type input "26"
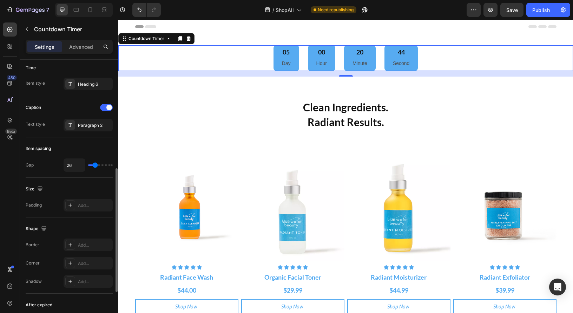
type input "27"
type input "29"
type input "31"
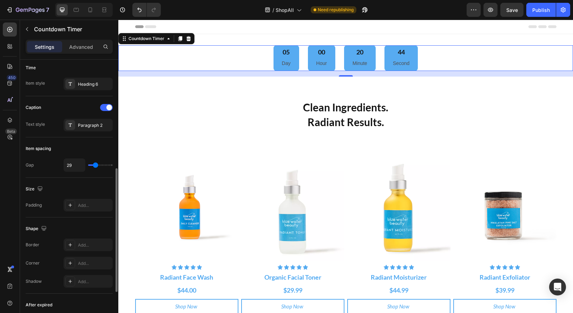
type input "31"
type input "33"
type input "36"
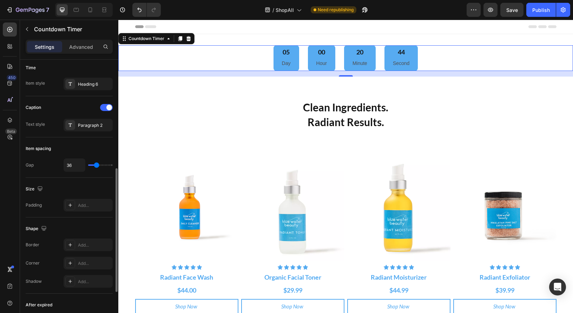
type input "39"
type input "41"
type input "43"
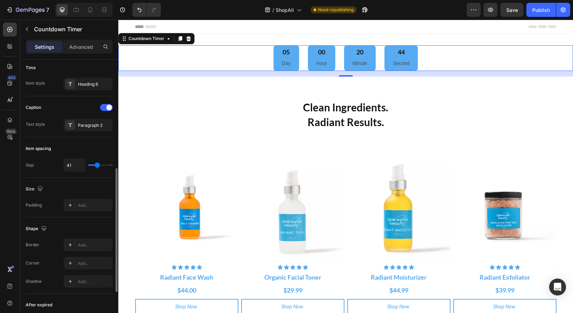
type input "43"
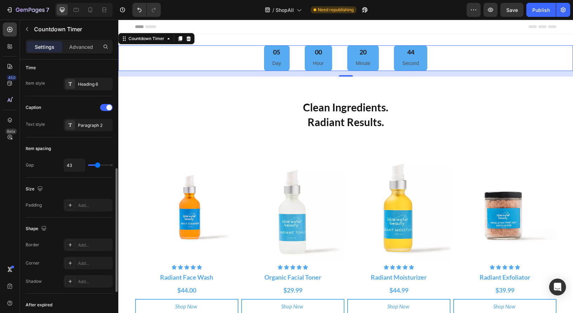
type input "45"
type input "47"
type input "49"
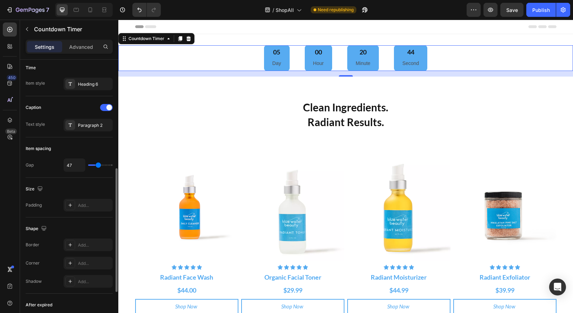
type input "49"
type input "51"
type input "52"
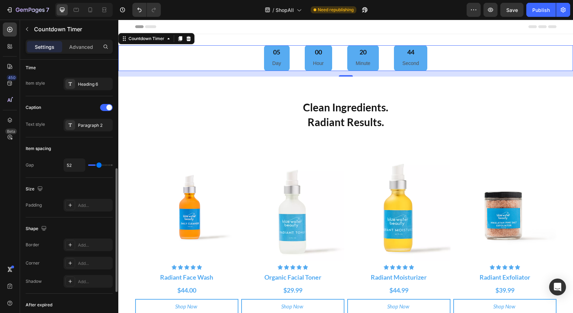
type input "53"
type input "54"
type input "55"
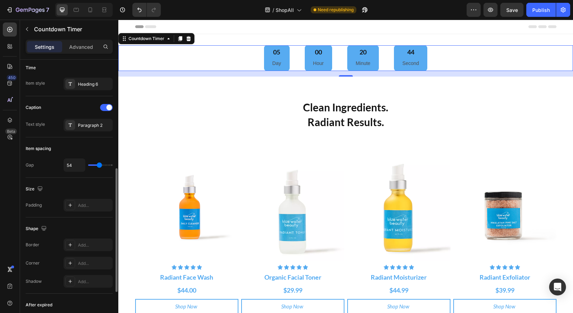
type input "55"
type input "56"
type input "57"
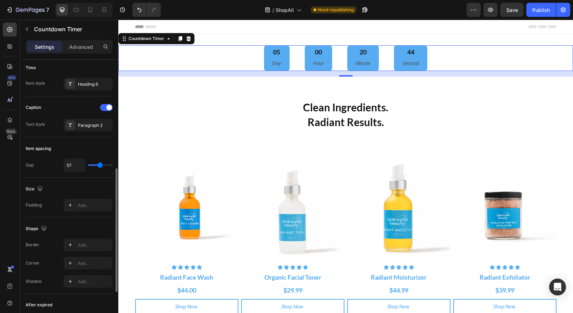
type input "58"
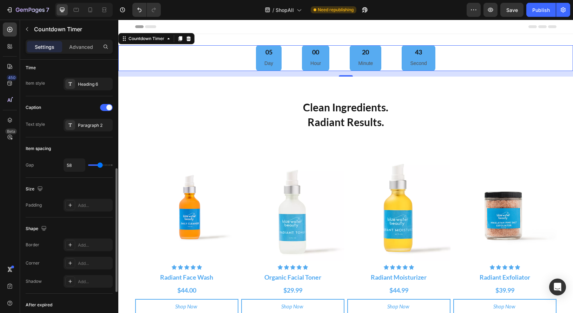
type input "57"
type input "56"
type input "54"
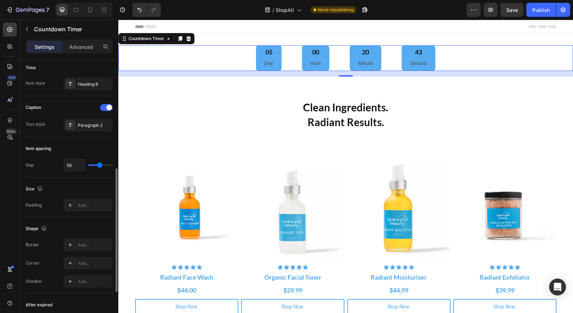
type input "54"
type input "50"
type input "45"
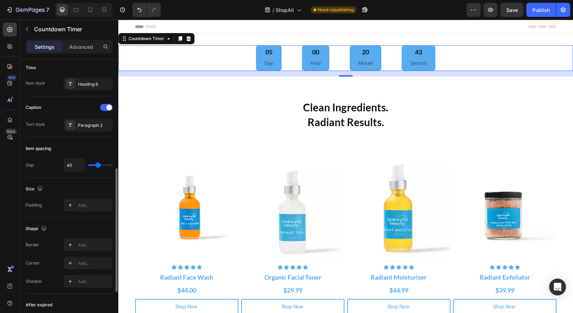
type input "42"
type input "39"
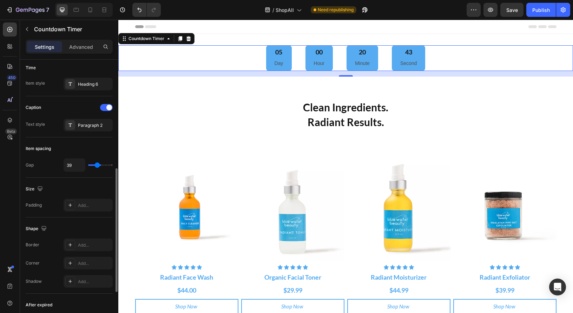
type input "36"
type input "33"
type input "31"
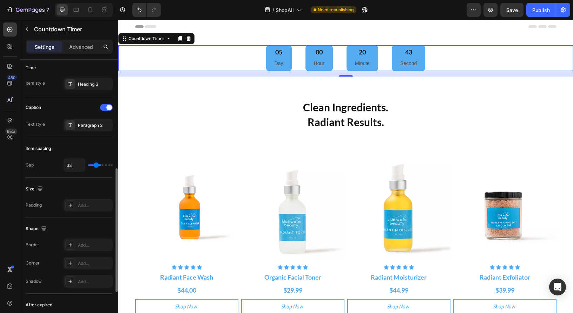
type input "31"
type input "29"
type input "27"
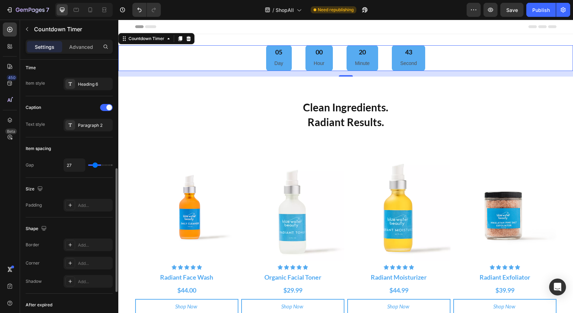
type input "25"
type input "24"
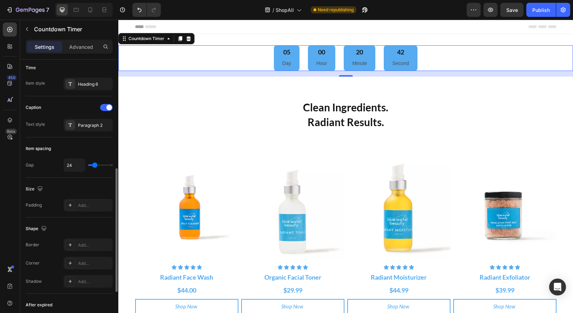
type input "23"
type input "22"
type input "20"
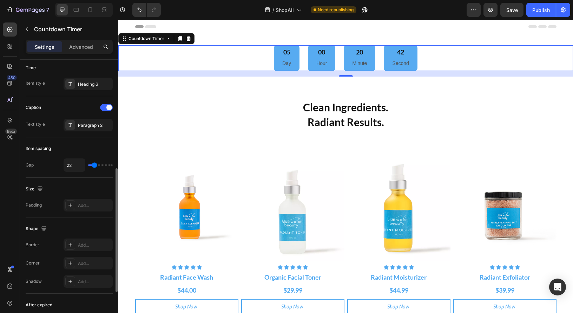
type input "20"
type input "18"
type input "15"
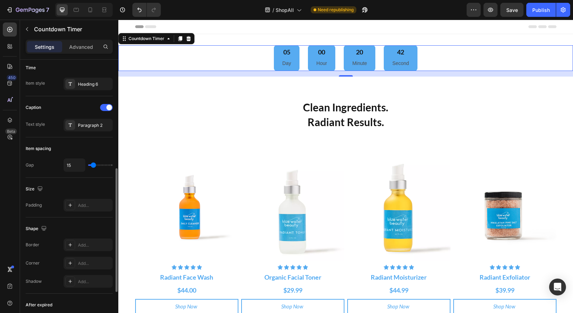
type input "11"
type input "6"
type input "2"
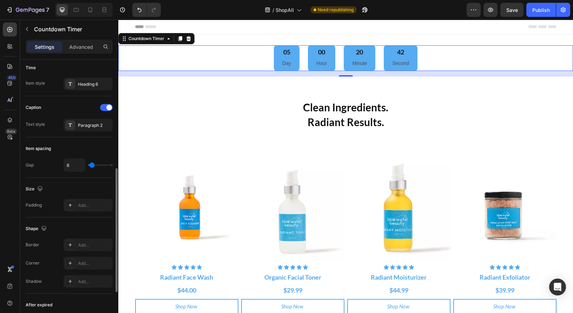
type input "2"
type input "0"
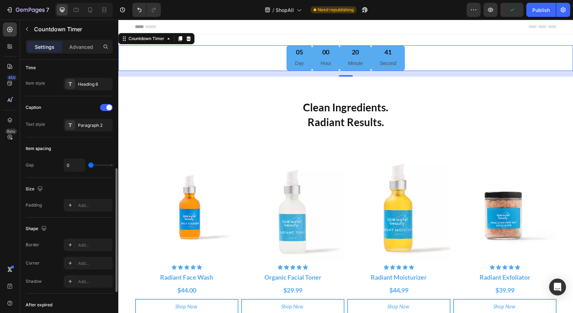
type input "2"
type input "5"
type input "9"
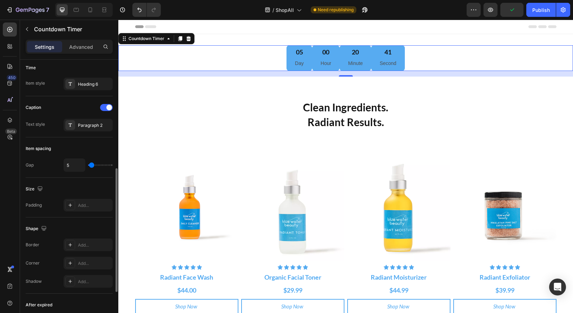
type input "9"
type input "12"
type input "15"
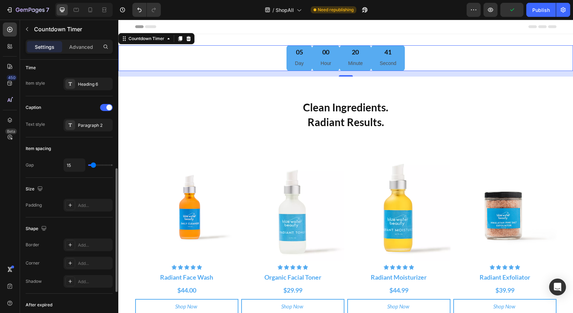
type input "18"
type input "20"
type input "21"
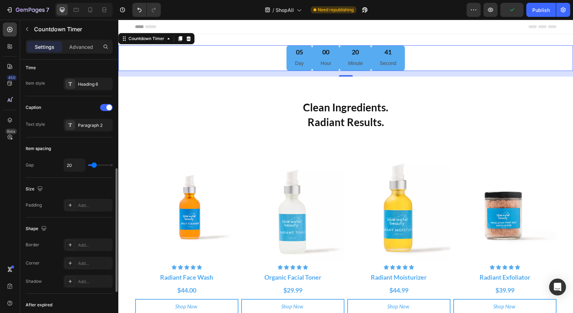
type input "21"
type input "22"
type input "23"
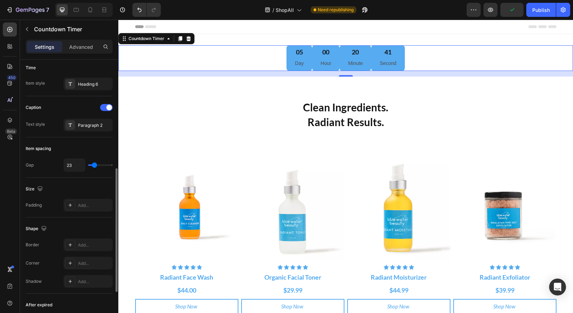
type input "24"
type input "25"
type input "26"
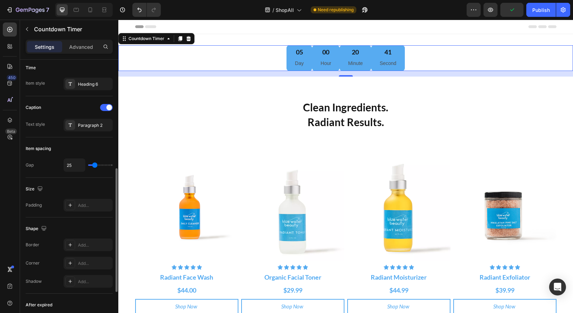
type input "26"
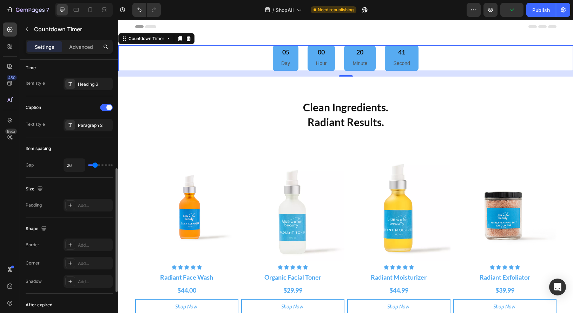
type input "27"
type input "26"
type input "25"
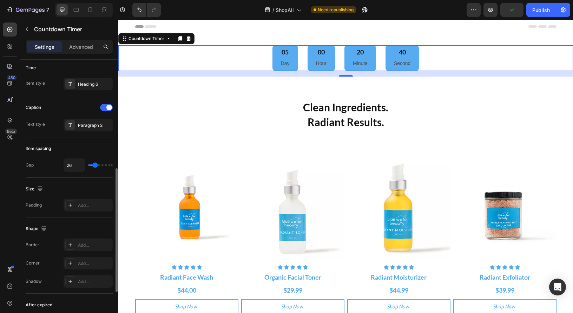
type input "25"
type input "24"
type input "23"
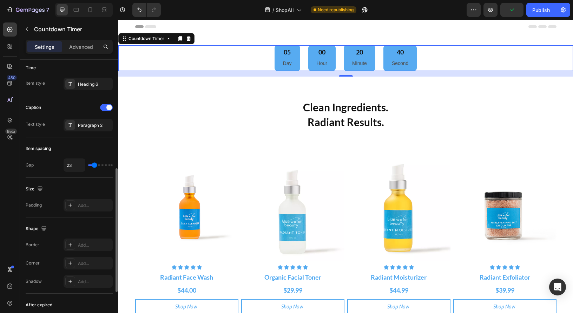
type input "22"
type input "21"
type input "20"
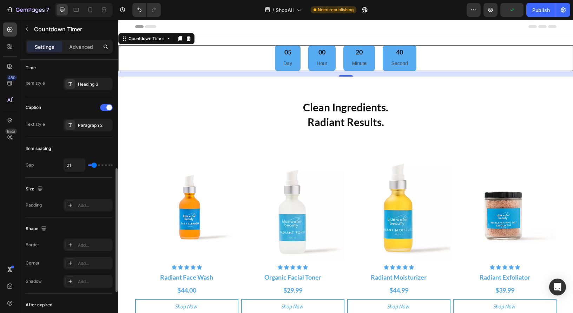
type input "20"
type input "19"
type input "18"
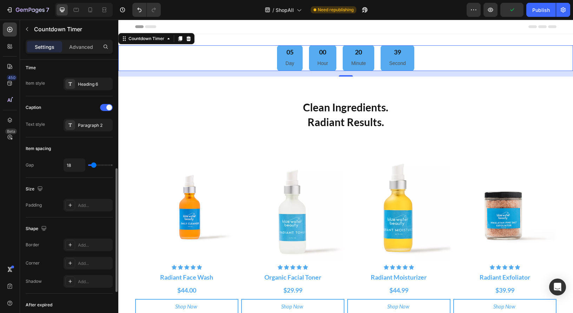
type input "17"
type input "16"
click at [93, 166] on input "range" at bounding box center [100, 164] width 25 height 1
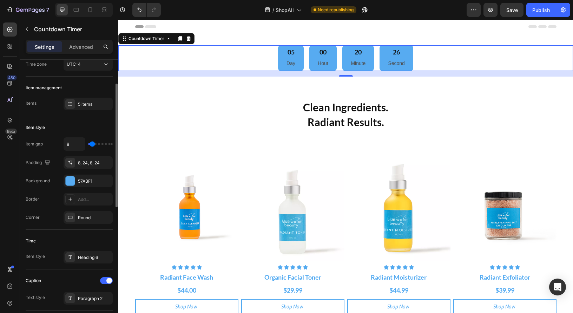
scroll to position [68, 0]
click at [85, 215] on div "Round" at bounding box center [88, 216] width 20 height 6
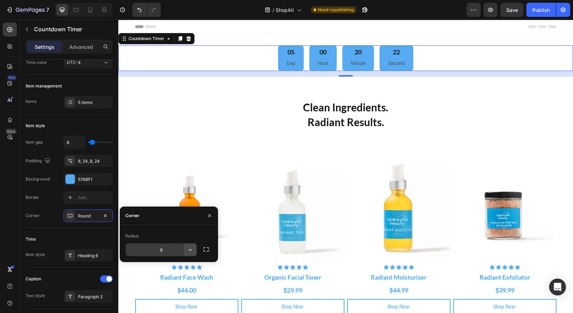
click at [190, 250] on icon "button" at bounding box center [190, 249] width 7 height 7
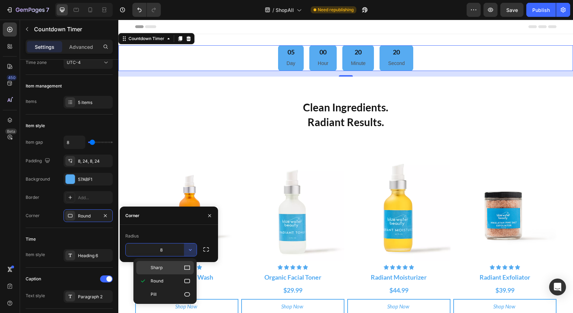
click at [186, 266] on icon at bounding box center [187, 267] width 7 height 7
type input "0"
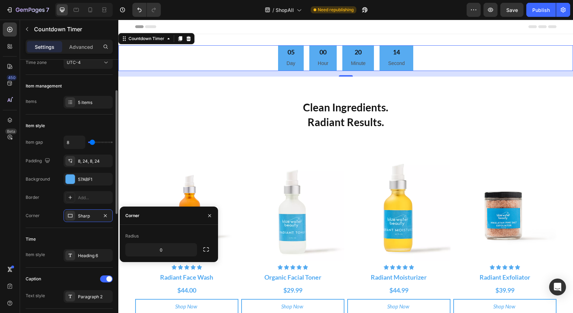
click at [21, 188] on div "Countdown time Type End at Date September 02 2025 12:01 AM Time zone UTC-4 Item…" at bounding box center [69, 293] width 98 height 603
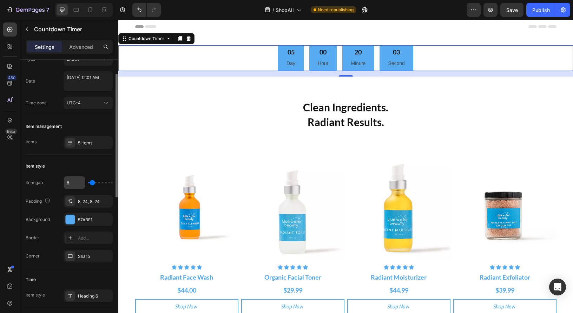
scroll to position [0, 0]
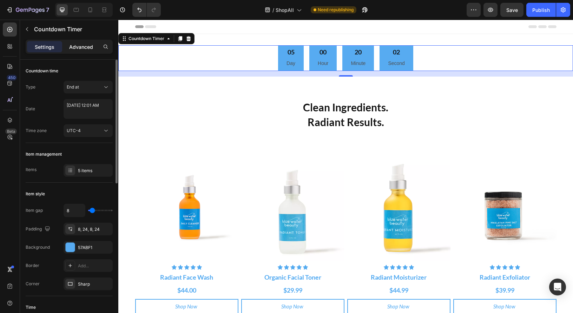
click at [83, 44] on p "Advanced" at bounding box center [81, 46] width 24 height 7
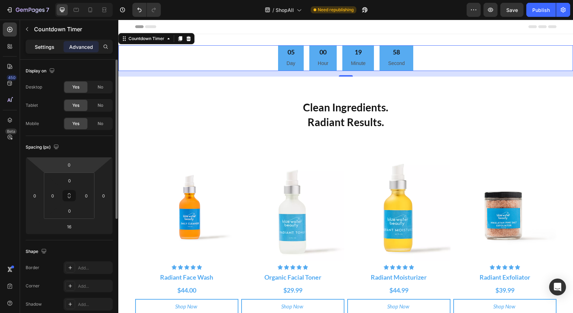
click at [45, 48] on p "Settings" at bounding box center [45, 46] width 20 height 7
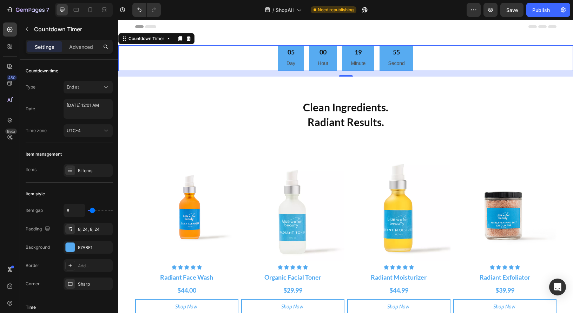
click at [290, 52] on div "05" at bounding box center [291, 52] width 9 height 8
click at [292, 53] on div "05" at bounding box center [291, 52] width 9 height 8
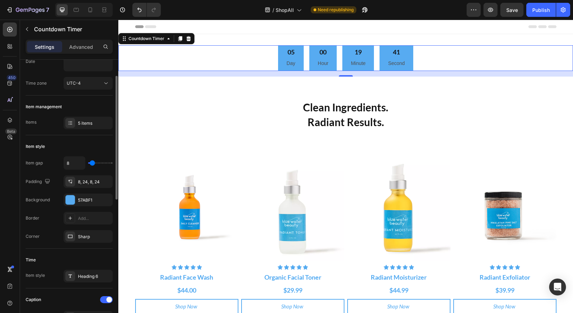
scroll to position [42, 0]
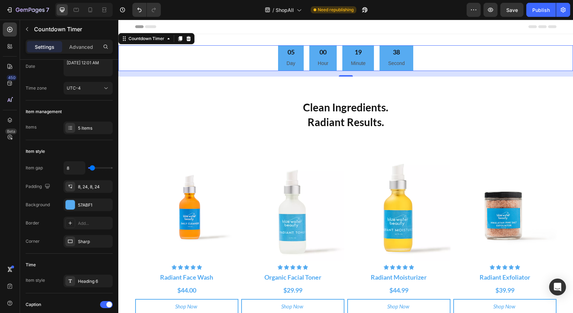
click at [292, 51] on div "05" at bounding box center [291, 52] width 9 height 8
click at [80, 205] on div "57ABF1" at bounding box center [88, 205] width 20 height 6
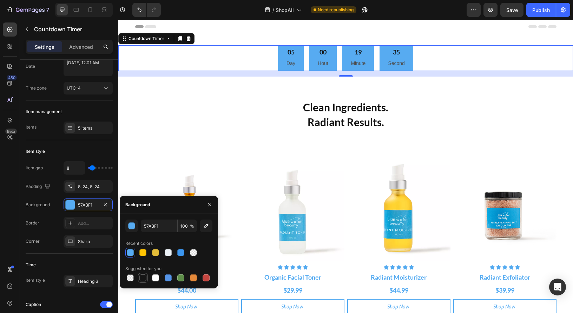
click at [142, 278] on div at bounding box center [142, 277] width 7 height 7
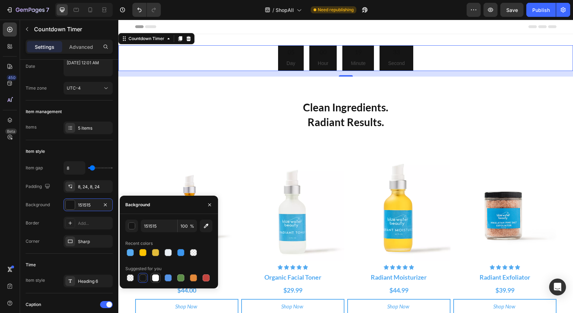
click at [153, 278] on div at bounding box center [155, 277] width 7 height 7
type input "FFFFFF"
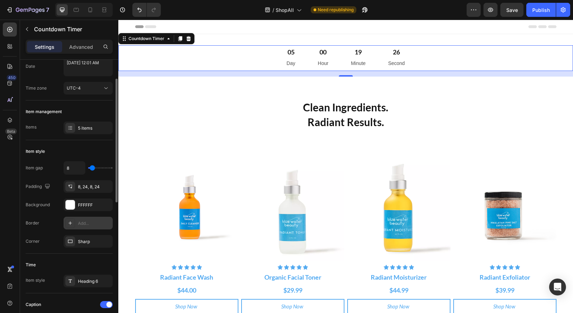
click at [86, 225] on div "Add..." at bounding box center [94, 223] width 33 height 6
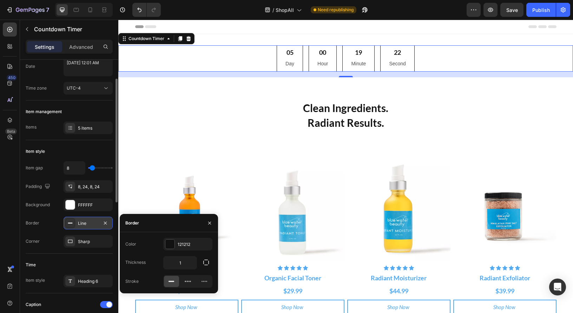
click at [171, 282] on icon at bounding box center [171, 281] width 7 height 7
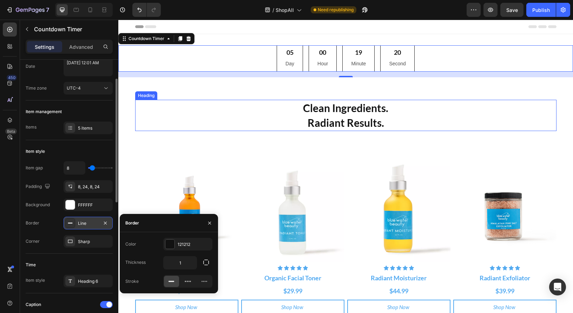
click at [229, 121] on h2 "Clean Ingredients. Radiant Results." at bounding box center [345, 115] width 421 height 31
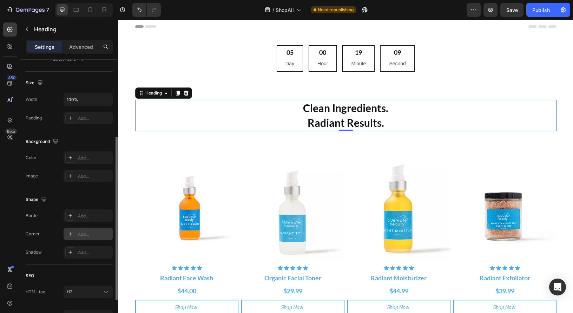
scroll to position [132, 0]
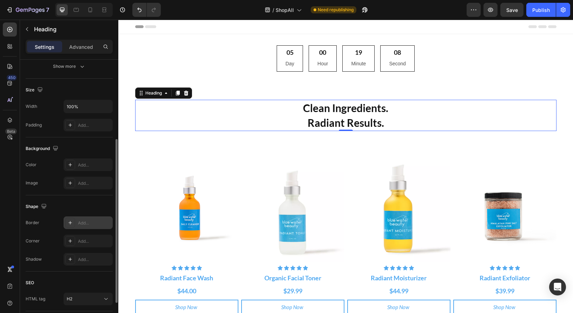
click at [94, 220] on div "Add..." at bounding box center [94, 223] width 33 height 6
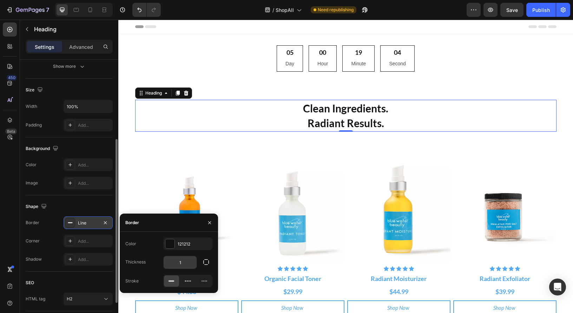
click at [181, 260] on input "1" at bounding box center [180, 262] width 33 height 13
drag, startPoint x: 177, startPoint y: 264, endPoint x: 184, endPoint y: 263, distance: 6.7
click at [184, 263] on input "1" at bounding box center [180, 262] width 33 height 13
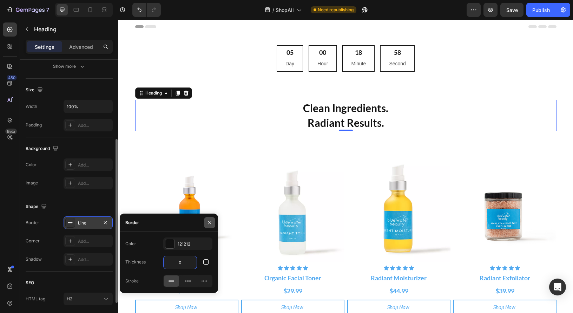
type input "0"
click at [211, 221] on icon "button" at bounding box center [210, 223] width 6 height 6
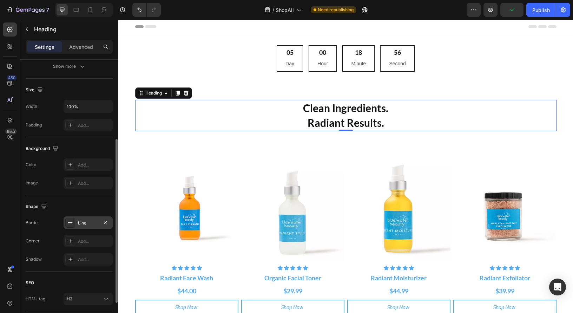
click at [85, 222] on div "Line" at bounding box center [88, 223] width 20 height 6
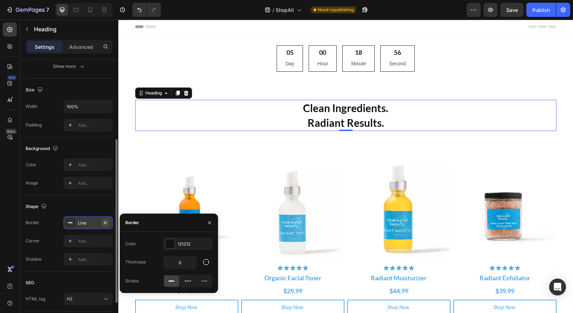
click at [108, 222] on icon "button" at bounding box center [106, 223] width 6 height 6
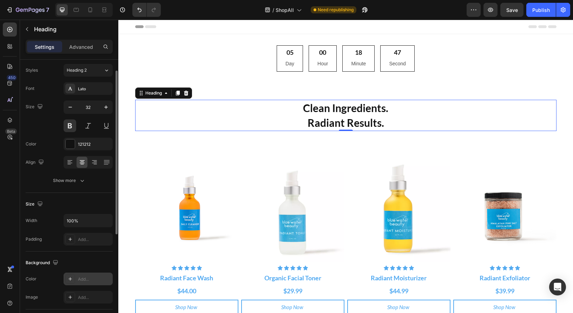
scroll to position [17, 0]
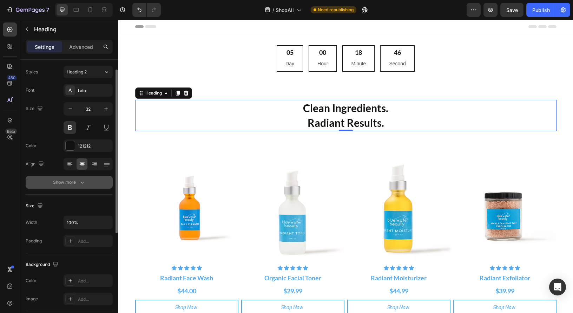
click at [84, 183] on icon "button" at bounding box center [82, 182] width 7 height 7
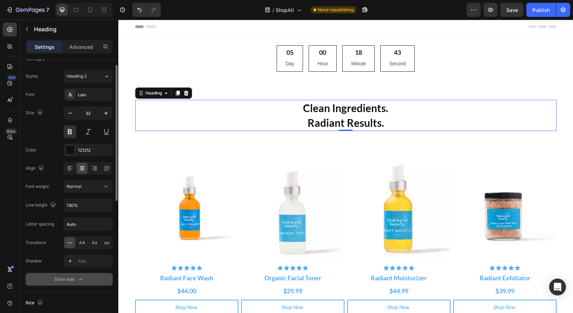
scroll to position [12, 0]
click at [103, 184] on icon at bounding box center [106, 186] width 7 height 7
click at [102, 184] on div "Normal" at bounding box center [85, 187] width 36 height 6
click at [92, 153] on div "121212" at bounding box center [88, 150] width 20 height 6
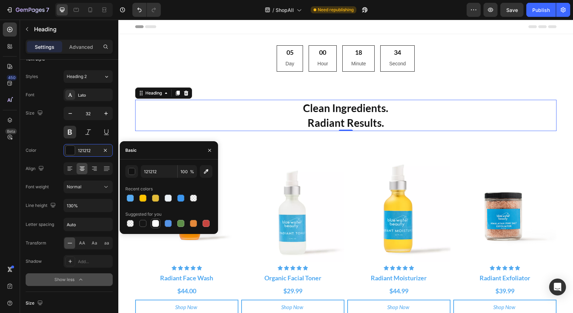
click at [155, 224] on div at bounding box center [155, 223] width 7 height 7
type input "FFFFFF"
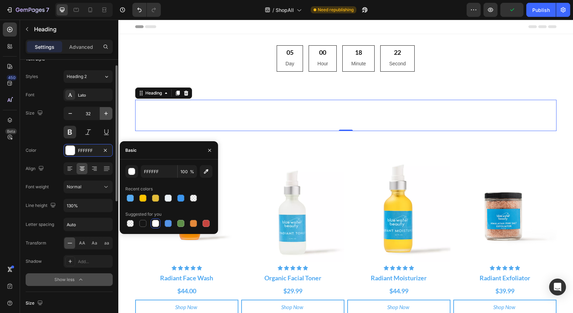
click at [105, 112] on icon "button" at bounding box center [106, 113] width 7 height 7
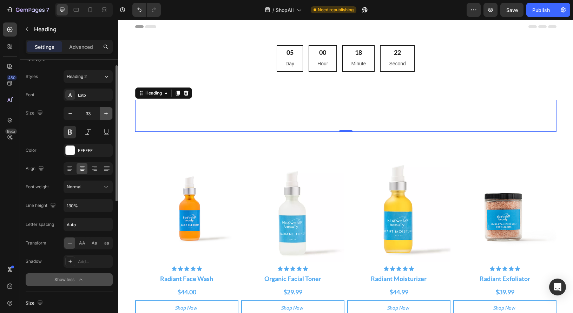
click at [105, 112] on icon "button" at bounding box center [106, 113] width 7 height 7
type input "34"
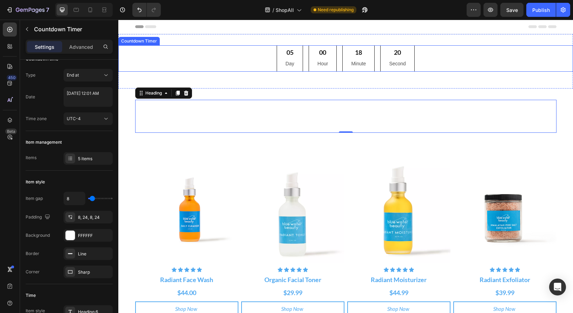
click at [235, 62] on div "05 Day 00 Hour 18 Minute 20 Second" at bounding box center [345, 58] width 455 height 26
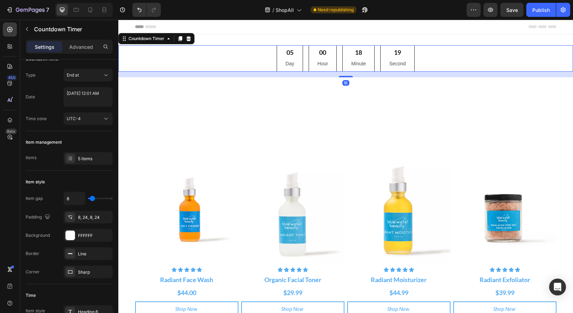
scroll to position [0, 0]
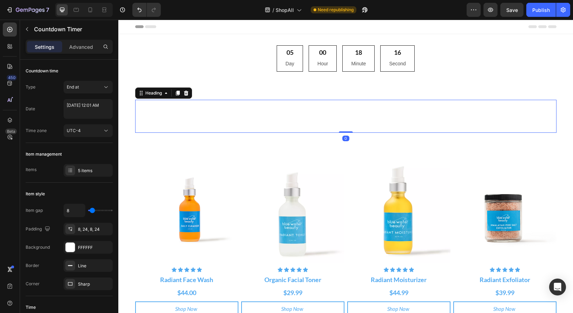
click at [182, 105] on h2 "Clean Ingredients. Radiant Results." at bounding box center [345, 116] width 421 height 33
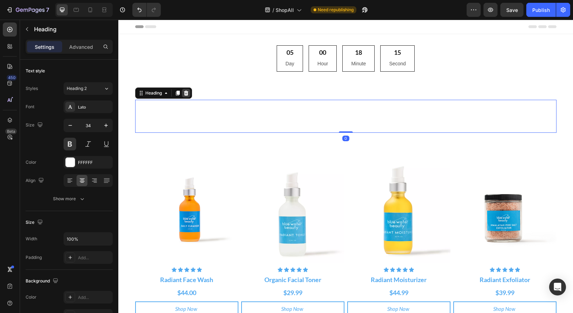
click at [188, 93] on icon at bounding box center [186, 93] width 6 height 6
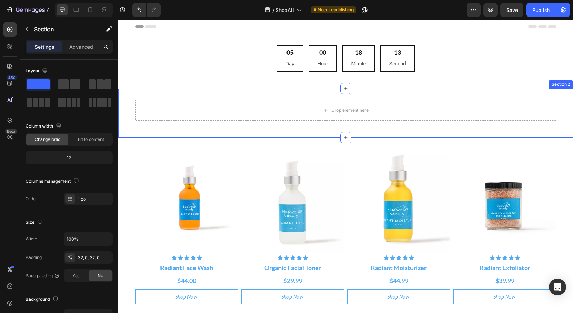
click at [163, 96] on div "Drop element here Row Section 2" at bounding box center [345, 112] width 455 height 49
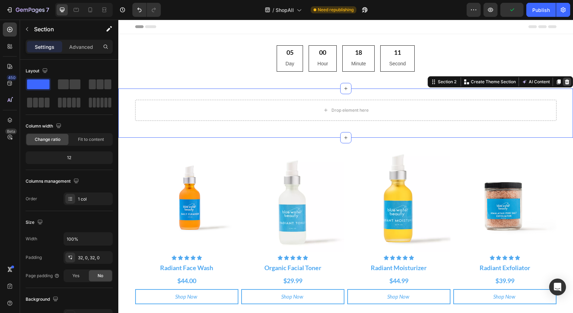
click at [568, 81] on icon at bounding box center [567, 81] width 5 height 5
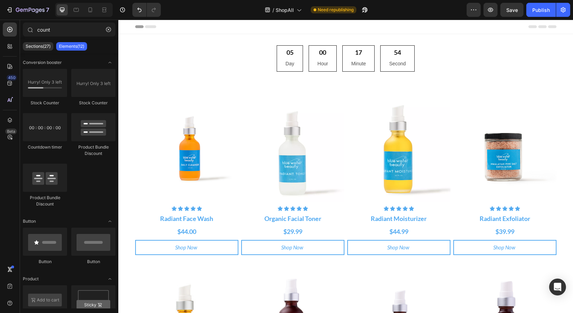
drag, startPoint x: 110, startPoint y: 31, endPoint x: 89, endPoint y: 40, distance: 22.6
click at [110, 32] on icon "button" at bounding box center [108, 29] width 5 height 5
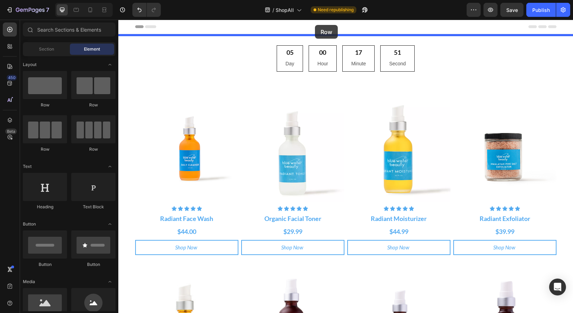
scroll to position [1, 0]
drag, startPoint x: 163, startPoint y: 105, endPoint x: 316, endPoint y: 30, distance: 170.1
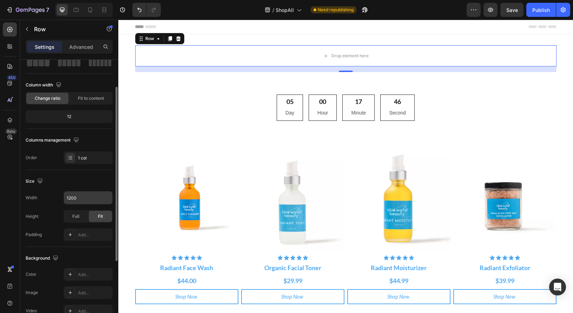
scroll to position [42, 0]
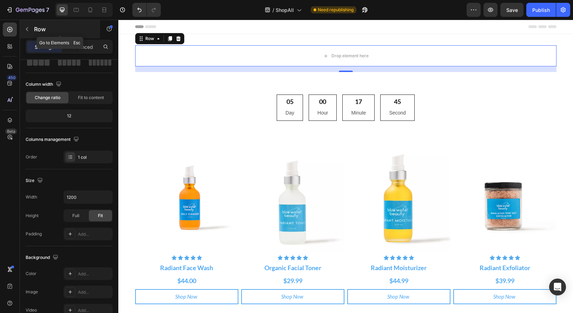
click at [30, 28] on button "button" at bounding box center [26, 29] width 11 height 11
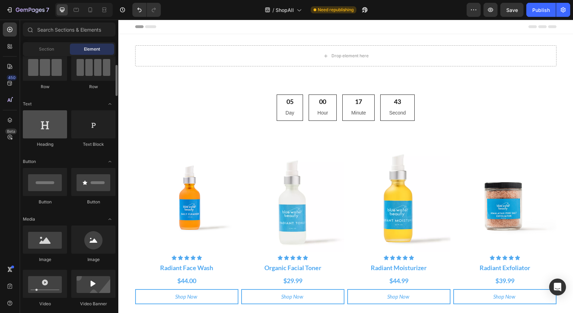
scroll to position [66, 0]
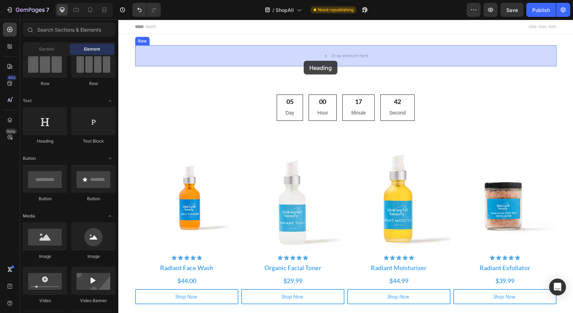
drag, startPoint x: 169, startPoint y: 147, endPoint x: 304, endPoint y: 61, distance: 160.4
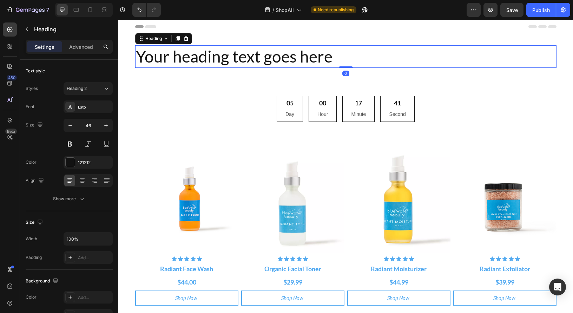
click at [359, 54] on h2 "Your heading text goes here" at bounding box center [345, 56] width 421 height 22
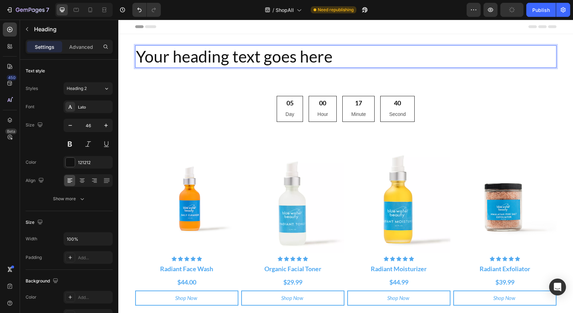
drag, startPoint x: 359, startPoint y: 54, endPoint x: 353, endPoint y: 57, distance: 6.8
click at [358, 54] on p "Your heading text goes here" at bounding box center [346, 56] width 420 height 21
click at [327, 57] on p "Your heading text goes here" at bounding box center [346, 56] width 420 height 21
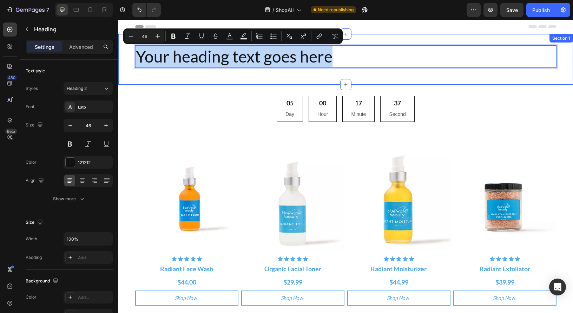
drag, startPoint x: 335, startPoint y: 57, endPoint x: 133, endPoint y: 54, distance: 202.3
click at [134, 54] on div "Your heading text goes here Heading 0 Row" at bounding box center [345, 59] width 455 height 28
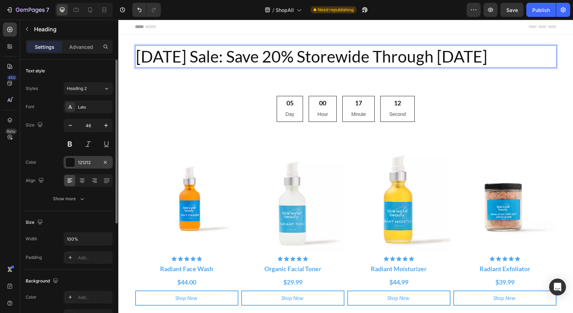
click at [86, 163] on div "121212" at bounding box center [88, 162] width 20 height 6
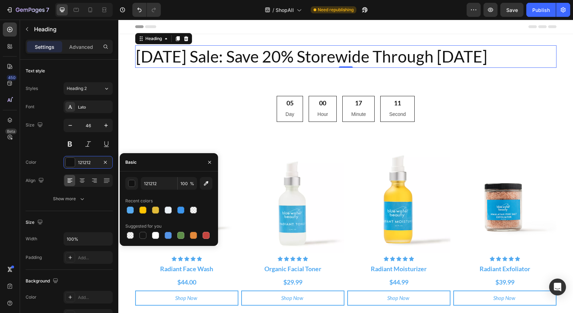
drag, startPoint x: 130, startPoint y: 211, endPoint x: 119, endPoint y: 201, distance: 14.4
click at [130, 211] on div at bounding box center [130, 209] width 7 height 7
type input "57ABF1"
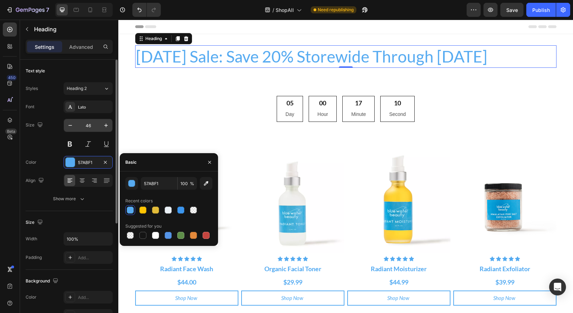
click at [91, 127] on input "46" at bounding box center [88, 125] width 23 height 13
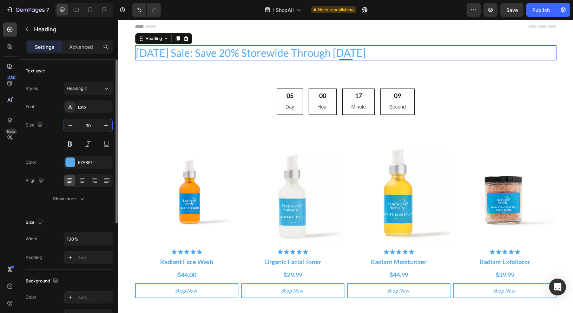
type input "30"
click at [278, 69] on div "Labor Day Sale: Save 20% Storewide Through Monday Heading 0 Row Section 1" at bounding box center [345, 55] width 455 height 43
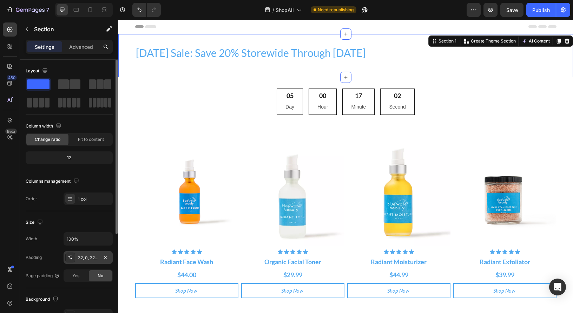
click at [89, 260] on div "32, 0, 32, 0" at bounding box center [88, 258] width 20 height 6
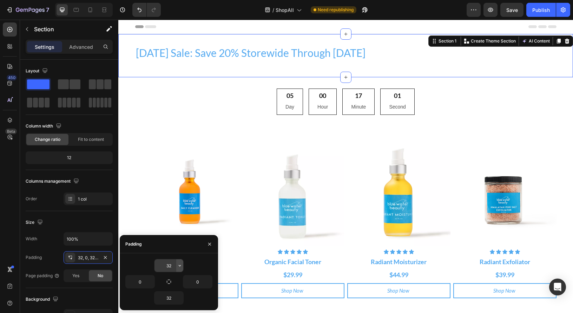
click at [178, 266] on icon "button" at bounding box center [180, 266] width 6 height 6
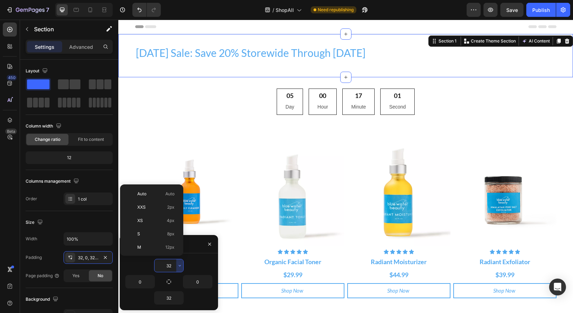
scroll to position [51, 0]
click at [149, 196] on p "M 12px" at bounding box center [155, 196] width 37 height 6
type input "12"
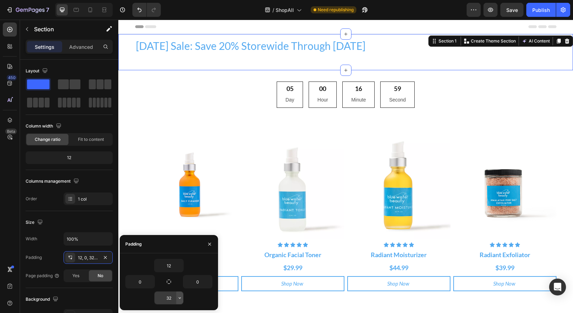
drag, startPoint x: 179, startPoint y: 298, endPoint x: 177, endPoint y: 294, distance: 4.7
click at [179, 298] on icon "button" at bounding box center [180, 298] width 6 height 6
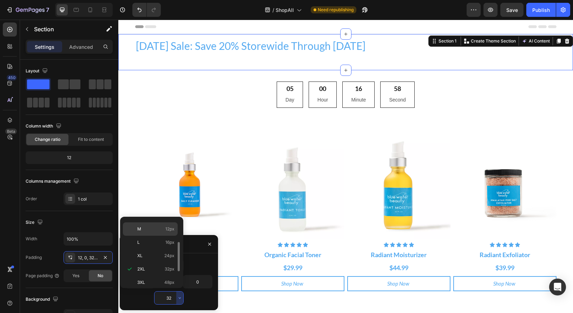
click at [165, 232] on span "12px" at bounding box center [169, 229] width 9 height 6
type input "12"
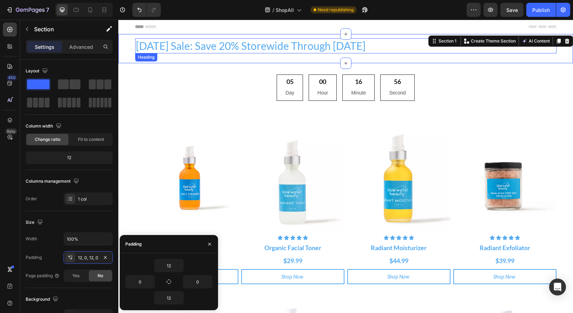
click at [381, 46] on p "Labor Day Sale: Save 20% Storewide Through Monday" at bounding box center [346, 46] width 420 height 14
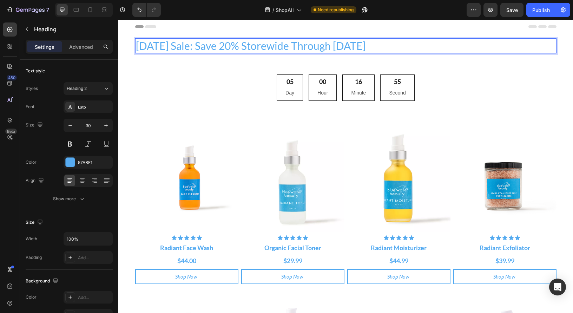
click at [392, 48] on p "Labor Day Sale: Save 20% Storewide Through Monday" at bounding box center [346, 46] width 420 height 14
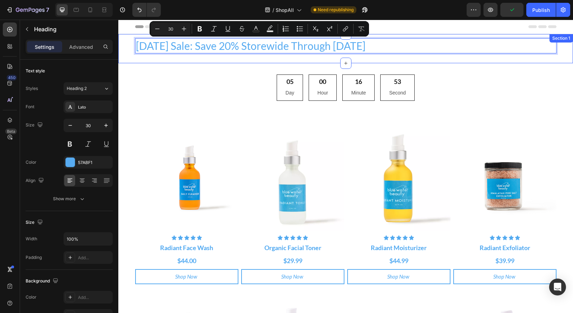
drag, startPoint x: 394, startPoint y: 49, endPoint x: 133, endPoint y: 42, distance: 261.0
click at [133, 42] on div "Labor Day Sale: Save 20% Storewide Through Monday Heading 0 Row" at bounding box center [345, 48] width 455 height 21
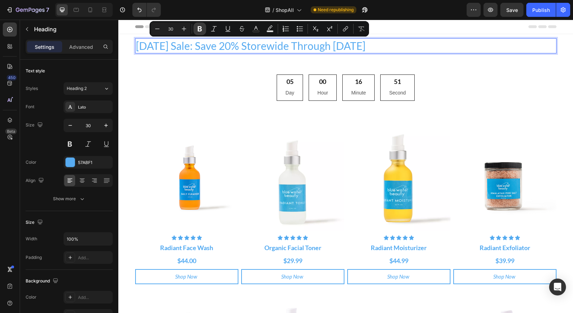
click at [201, 31] on icon "Editor contextual toolbar" at bounding box center [200, 28] width 4 height 5
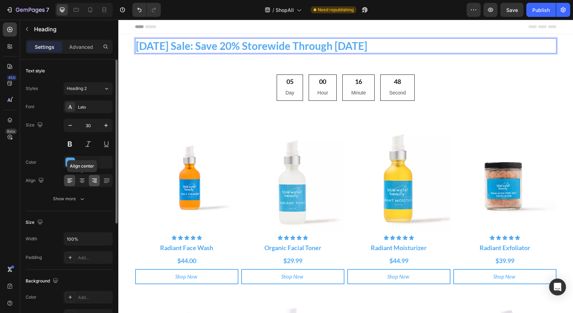
click at [82, 180] on icon at bounding box center [82, 180] width 7 height 7
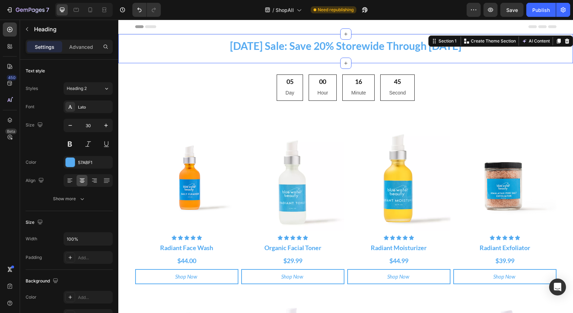
click at [295, 61] on div "⁠⁠⁠⁠⁠⁠⁠ Labor Day Sale: Save 20% Storewide Through Monday Heading Row Section 1…" at bounding box center [345, 48] width 455 height 29
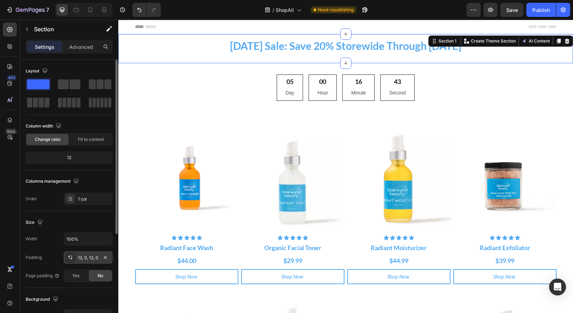
click at [80, 261] on div "12, 0, 12, 0" at bounding box center [88, 257] width 49 height 13
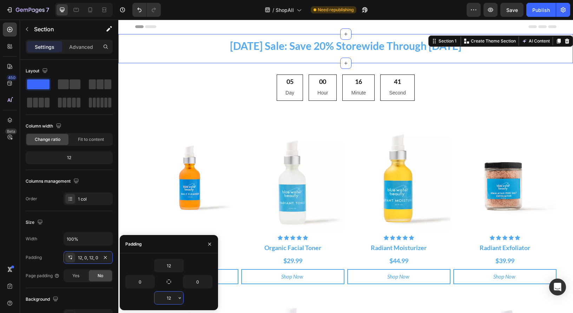
click at [172, 296] on input "12" at bounding box center [169, 297] width 29 height 13
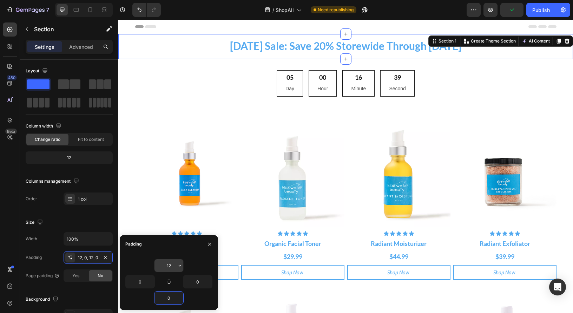
type input "0"
click at [170, 266] on input "12" at bounding box center [169, 265] width 29 height 13
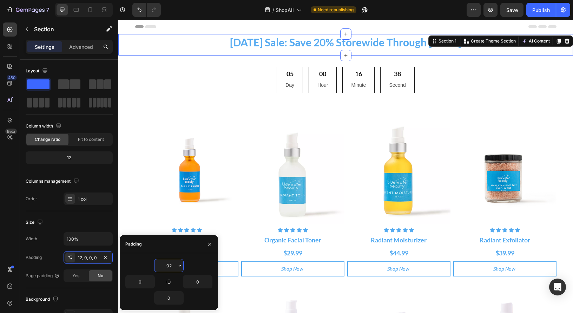
type input "2"
type input "0"
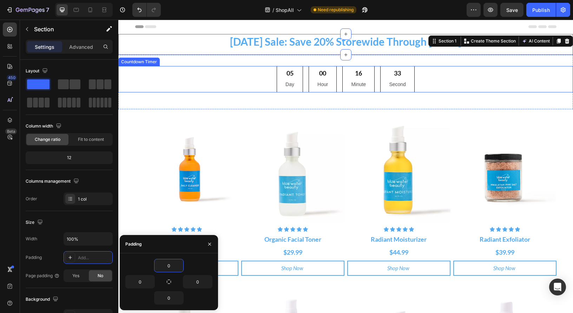
click at [251, 75] on div "05 Day 00 Hour 16 Minute 33 Second" at bounding box center [345, 79] width 455 height 26
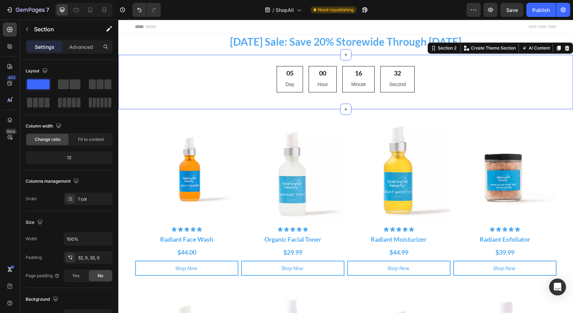
click at [284, 58] on div "05 Day 00 Hour 16 Minute 32 Second Countdown Timer Section 2 Create Theme Secti…" at bounding box center [345, 82] width 455 height 54
click at [90, 259] on div "32, 0, 32, 0" at bounding box center [88, 258] width 20 height 6
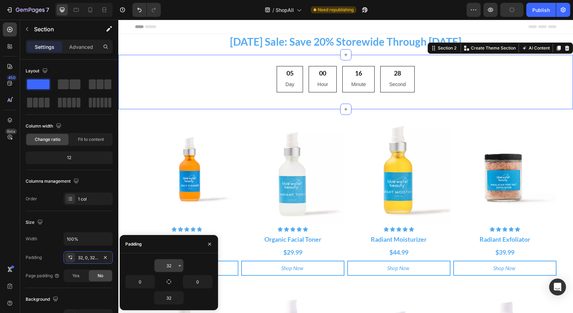
click at [175, 263] on input "32" at bounding box center [169, 265] width 29 height 13
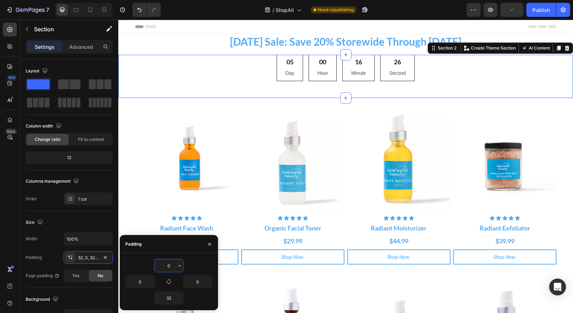
type input "0"
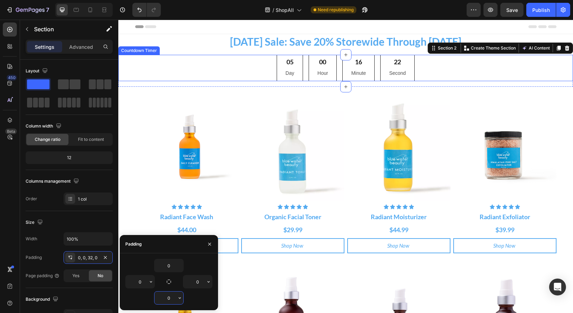
click at [290, 71] on p "Day" at bounding box center [290, 73] width 9 height 9
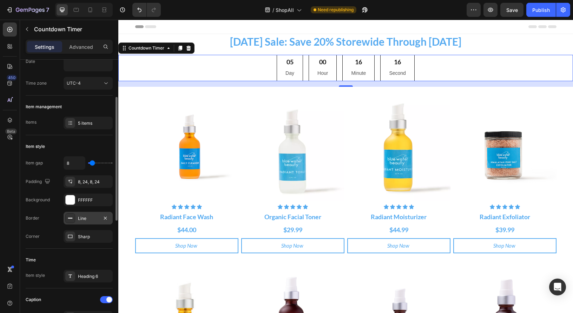
scroll to position [31, 0]
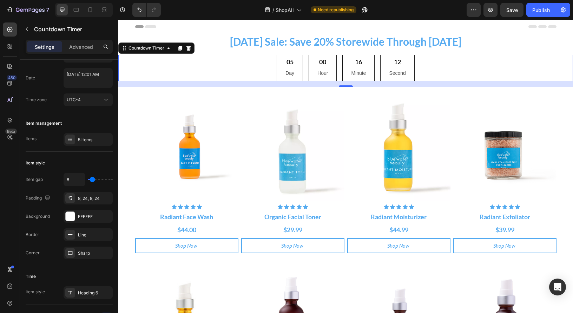
click at [291, 64] on div "05" at bounding box center [290, 62] width 9 height 8
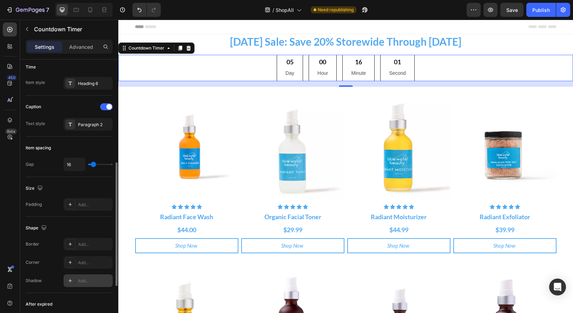
scroll to position [236, 0]
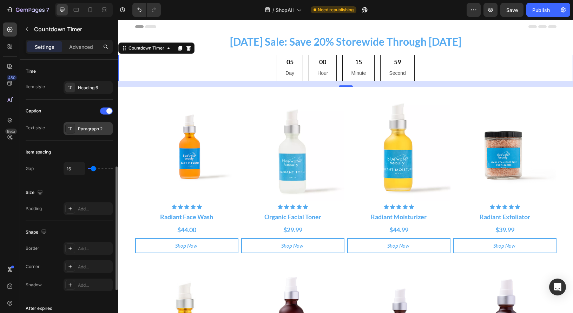
click at [88, 131] on div "Paragraph 2" at bounding box center [94, 129] width 33 height 6
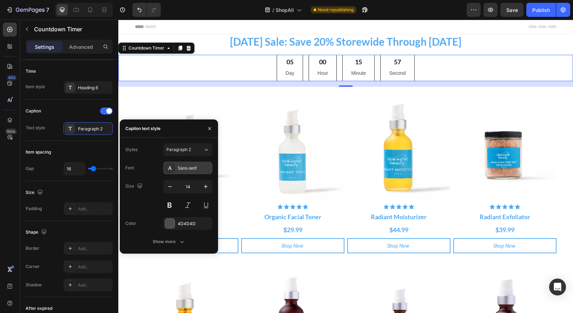
click at [196, 170] on div "Sans-serif" at bounding box center [194, 168] width 33 height 6
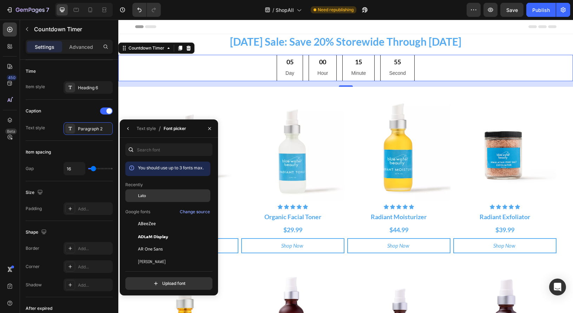
click at [151, 196] on div "Lato" at bounding box center [173, 195] width 71 height 6
click at [211, 129] on icon "button" at bounding box center [210, 129] width 6 height 6
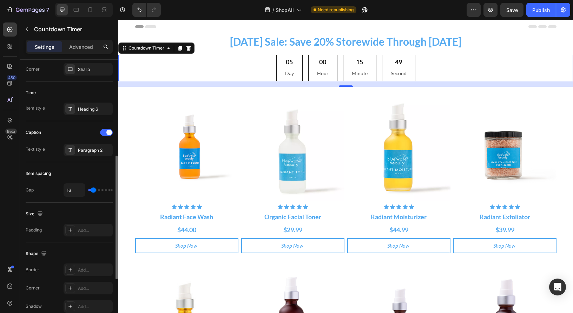
scroll to position [214, 0]
click at [100, 108] on div "Heading 6" at bounding box center [94, 110] width 33 height 6
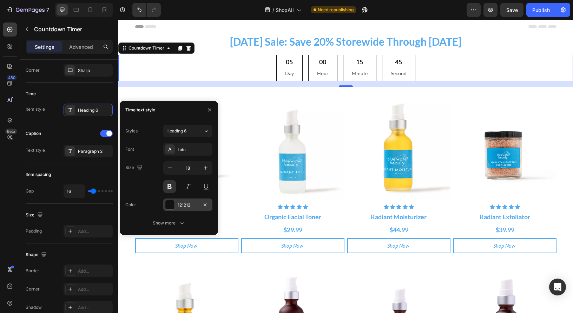
click at [186, 207] on div "121212" at bounding box center [188, 205] width 20 height 6
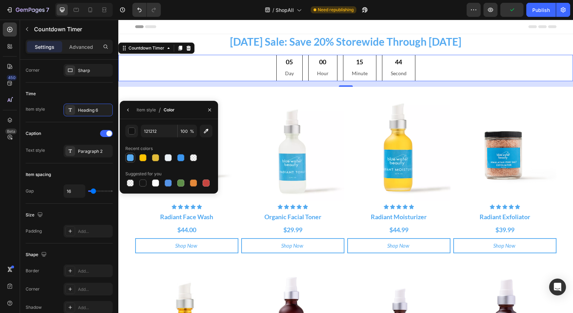
click at [131, 158] on div at bounding box center [130, 157] width 7 height 7
type input "57ABF1"
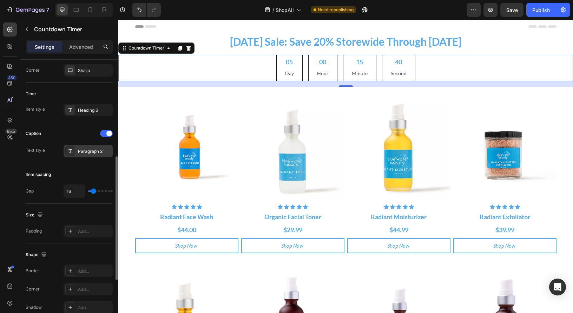
click at [90, 152] on div "Paragraph 2" at bounding box center [94, 151] width 33 height 6
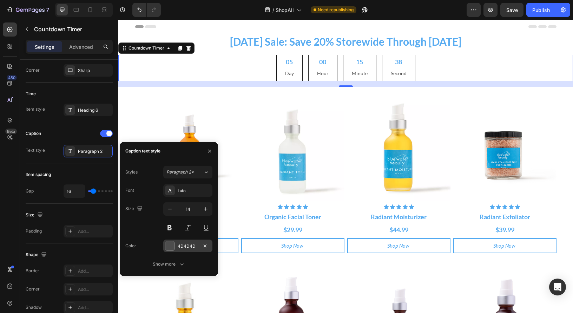
click at [170, 248] on div at bounding box center [169, 245] width 9 height 9
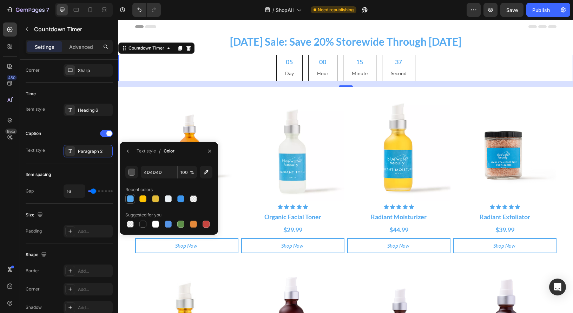
click at [129, 200] on div at bounding box center [130, 198] width 7 height 7
type input "57ABF1"
click at [203, 77] on div "05 Day 00 Hour 15 Minute 33 Second" at bounding box center [345, 68] width 455 height 26
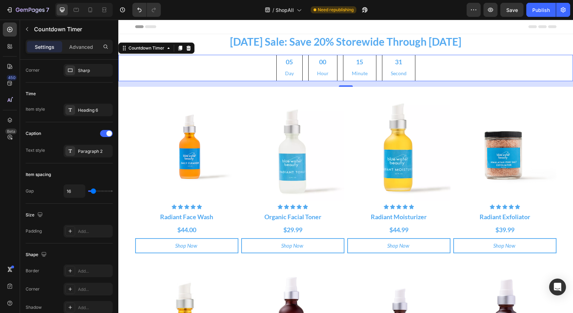
click at [505, 67] on div "05 Day 00 Hour 15 Minute 31 Second" at bounding box center [345, 68] width 455 height 26
click at [493, 12] on icon "button" at bounding box center [490, 9] width 7 height 7
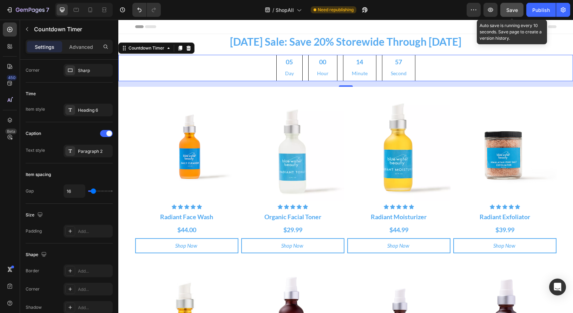
click at [516, 8] on span "Save" at bounding box center [512, 10] width 12 height 6
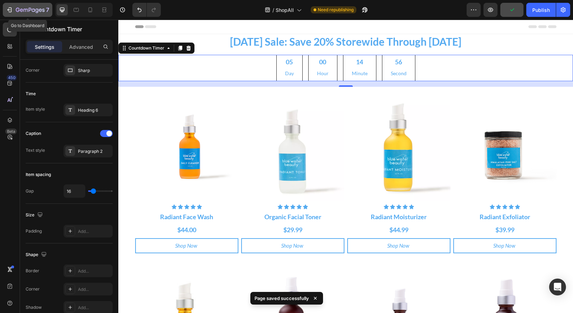
click at [15, 9] on div "7" at bounding box center [27, 10] width 43 height 8
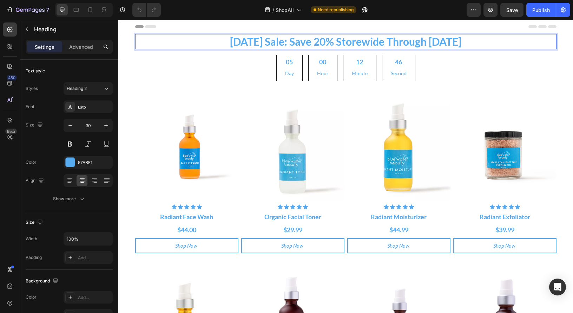
click at [194, 43] on p "Labor Day Sale: Save 20% Storewide Through Monday" at bounding box center [346, 42] width 420 height 14
click at [180, 42] on p "Labor Day Sale: Save 20% Storewide Through Monday" at bounding box center [346, 42] width 420 height 14
drag, startPoint x: 479, startPoint y: 41, endPoint x: 477, endPoint y: 45, distance: 4.4
click at [479, 41] on p "Labor Day Sale: Save 20% Storewide Through Monday" at bounding box center [346, 42] width 420 height 14
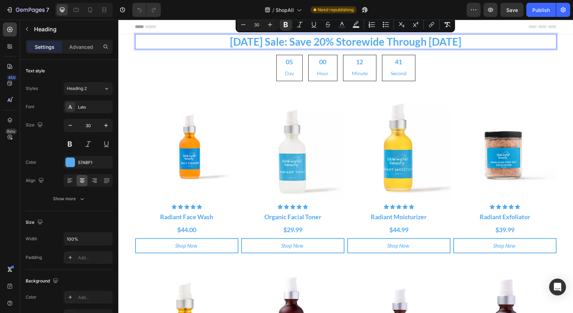
drag, startPoint x: 453, startPoint y: 45, endPoint x: 174, endPoint y: 44, distance: 278.8
click at [174, 44] on p "Labor Day Sale: Save 20% Storewide Through Monday" at bounding box center [346, 42] width 420 height 14
click at [163, 42] on p "Labor Day Sale: Save 20% Storewide Through Monday" at bounding box center [346, 42] width 420 height 14
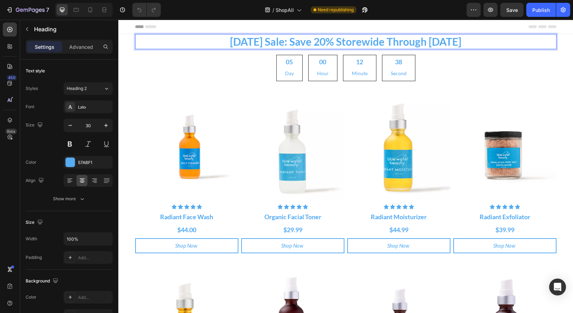
click at [172, 41] on p "Labor Day Sale: Save 20% Storewide Through Monday" at bounding box center [346, 42] width 420 height 14
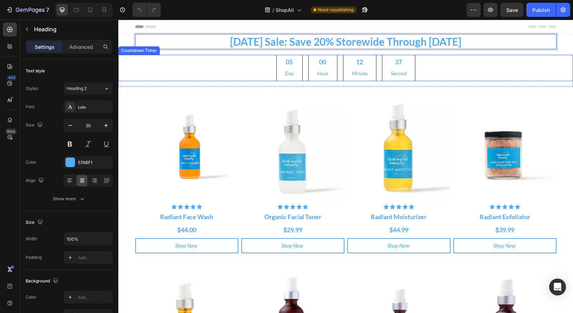
click at [151, 67] on div "05 Day 00 Hour 12 Minute 37 Second" at bounding box center [345, 68] width 455 height 26
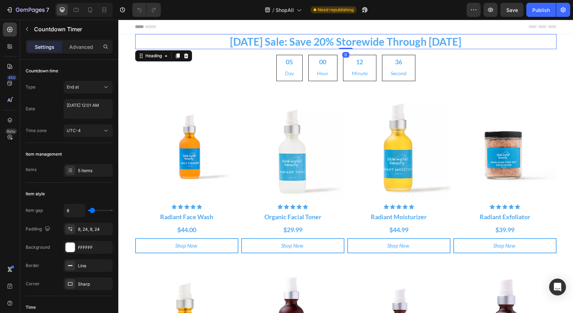
click at [184, 38] on p "⁠⁠⁠⁠⁠⁠⁠ Labor Day Sale: Save 20% Storewide Through Monday" at bounding box center [346, 42] width 420 height 14
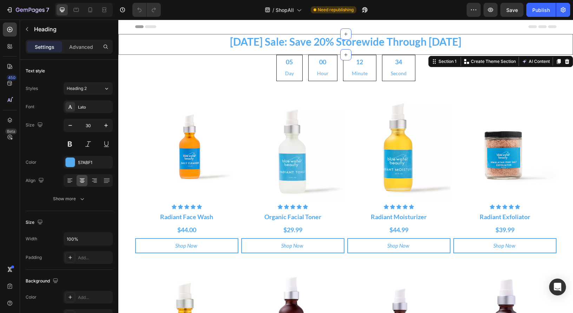
click at [162, 50] on div "⁠⁠⁠⁠⁠⁠⁠ Labor Day Sale: Save 20% Storewide Through Monday Heading Row" at bounding box center [345, 44] width 455 height 21
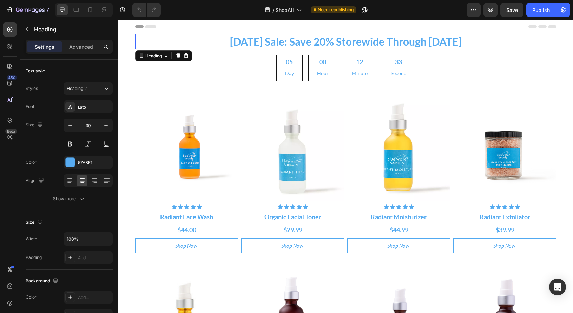
click at [163, 43] on p "⁠⁠⁠⁠⁠⁠⁠ Labor Day Sale: Save 20% Storewide Through Monday" at bounding box center [346, 42] width 420 height 14
click at [186, 57] on icon at bounding box center [186, 55] width 5 height 5
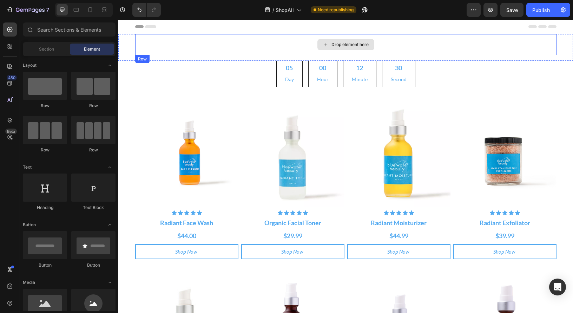
click at [216, 40] on div "Drop element here" at bounding box center [345, 44] width 421 height 21
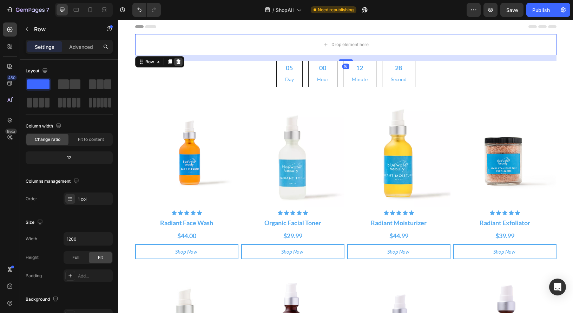
click at [178, 63] on icon at bounding box center [178, 61] width 5 height 5
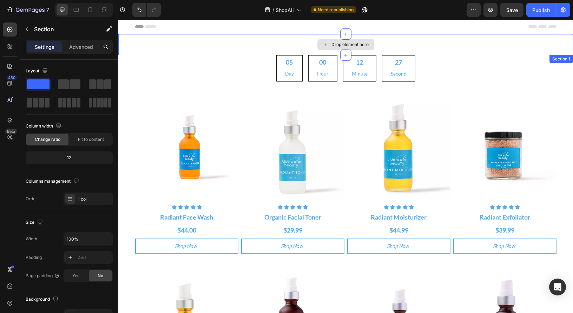
click at [169, 38] on div "Drop element here" at bounding box center [345, 44] width 455 height 21
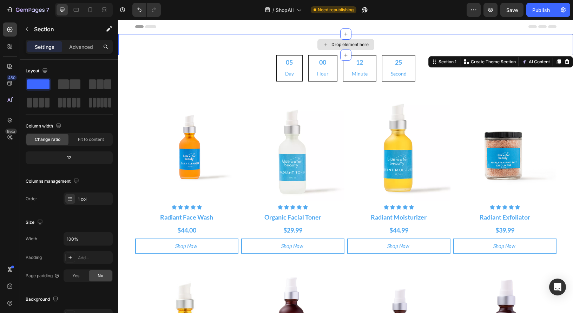
click at [236, 42] on div "Drop element here" at bounding box center [345, 44] width 455 height 21
click at [569, 61] on icon at bounding box center [567, 62] width 6 height 6
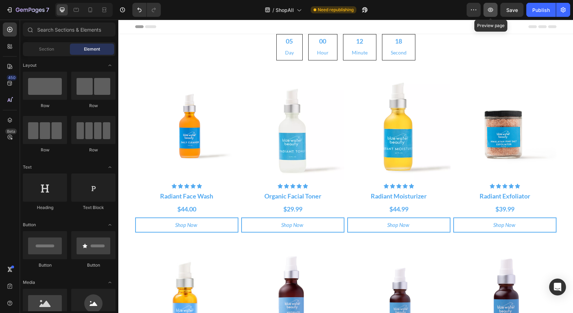
click at [487, 11] on button "button" at bounding box center [491, 10] width 14 height 14
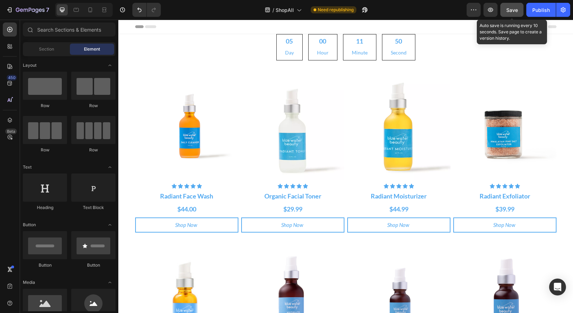
click at [513, 8] on span "Save" at bounding box center [512, 10] width 12 height 6
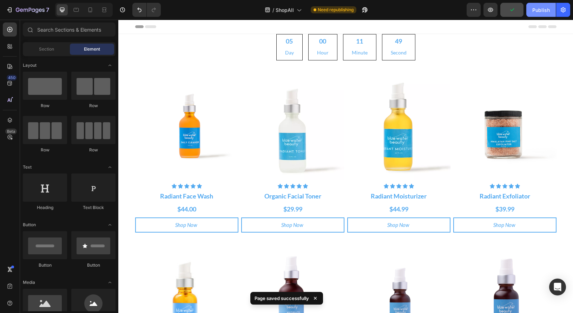
click at [534, 8] on div "Publish" at bounding box center [541, 9] width 18 height 7
click at [491, 11] on icon "button" at bounding box center [490, 10] width 5 height 4
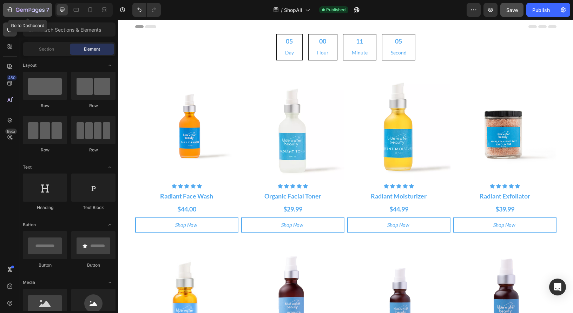
click at [9, 9] on icon "button" at bounding box center [9, 9] width 7 height 7
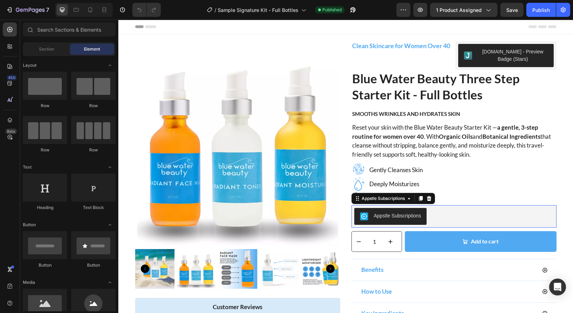
click at [473, 215] on div "Appstle Subscriptions" at bounding box center [453, 216] width 199 height 17
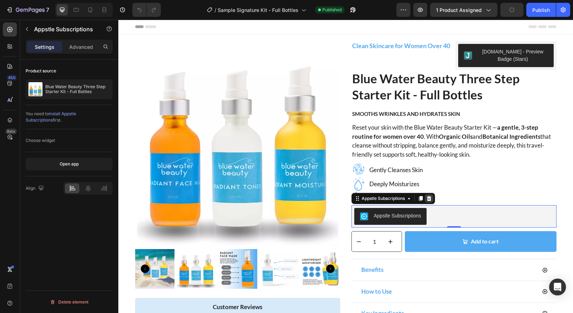
click at [431, 199] on icon at bounding box center [429, 199] width 6 height 6
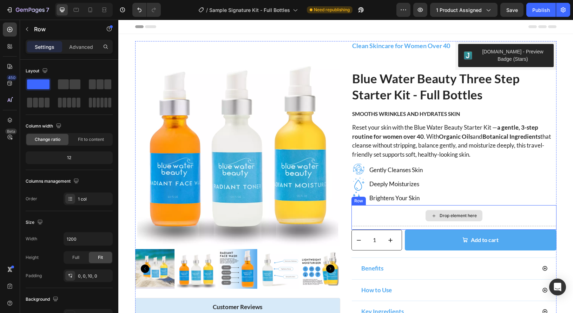
click at [390, 214] on div "Drop element here" at bounding box center [454, 215] width 205 height 21
click at [396, 198] on icon at bounding box center [394, 198] width 5 height 5
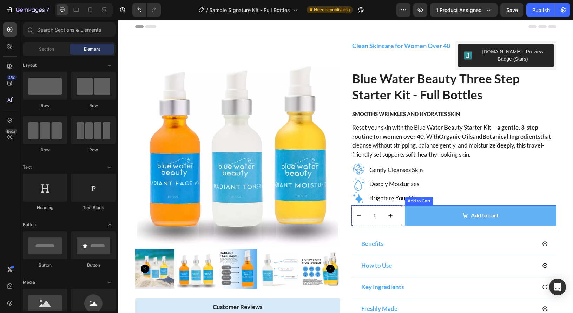
click at [446, 213] on button "Add to cart" at bounding box center [481, 215] width 152 height 21
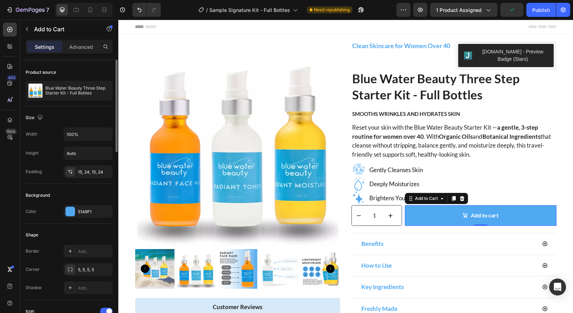
scroll to position [35, 0]
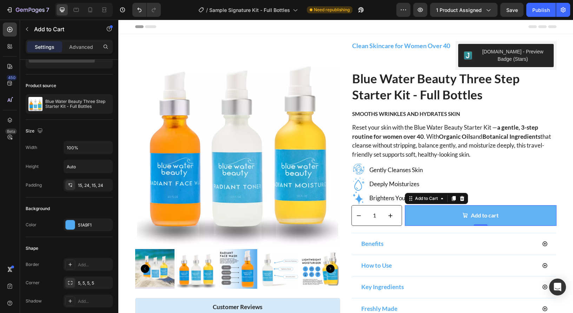
click at [430, 215] on button "Add to cart" at bounding box center [481, 215] width 152 height 21
click at [474, 214] on div "Add to cart" at bounding box center [485, 215] width 28 height 10
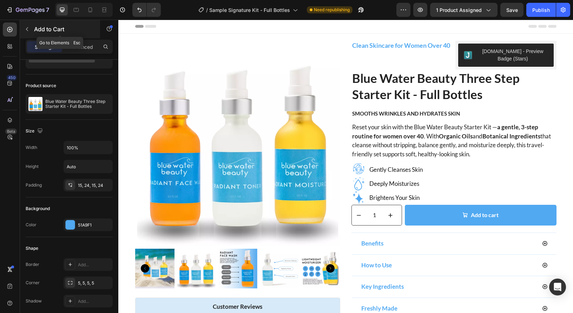
click at [27, 28] on icon "button" at bounding box center [27, 29] width 2 height 4
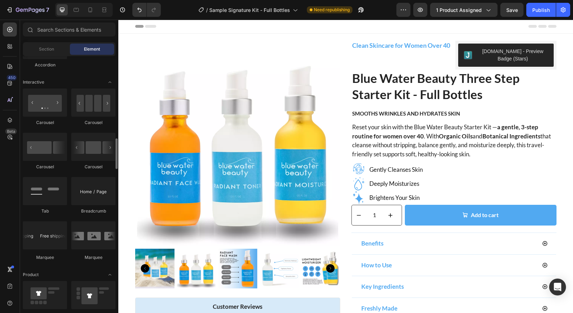
scroll to position [687, 0]
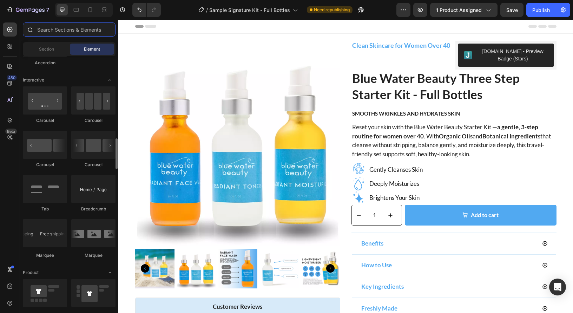
click at [60, 31] on input "text" at bounding box center [69, 29] width 93 height 14
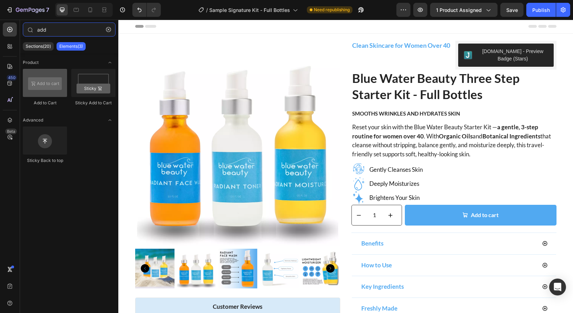
type input "add"
click at [49, 87] on div at bounding box center [45, 83] width 44 height 28
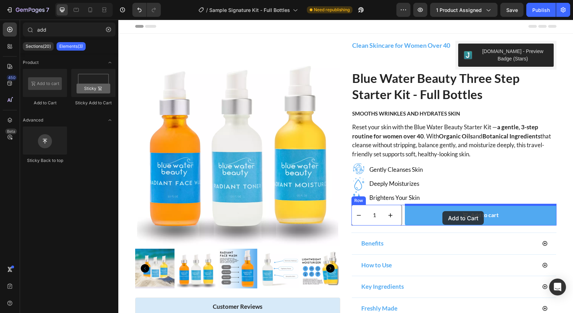
drag, startPoint x: 163, startPoint y: 106, endPoint x: 442, endPoint y: 211, distance: 299.1
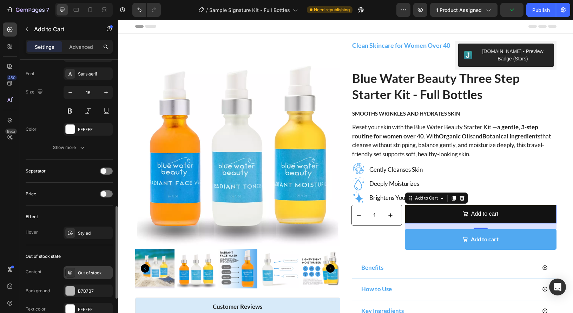
scroll to position [415, 0]
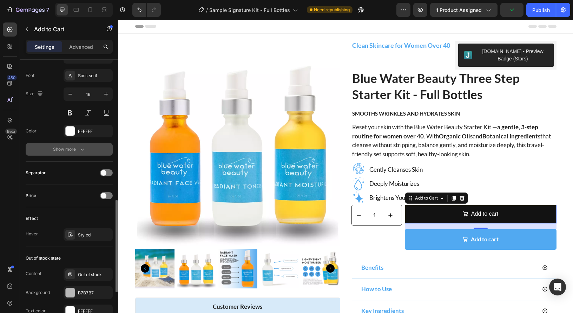
click at [79, 149] on icon "button" at bounding box center [82, 149] width 7 height 7
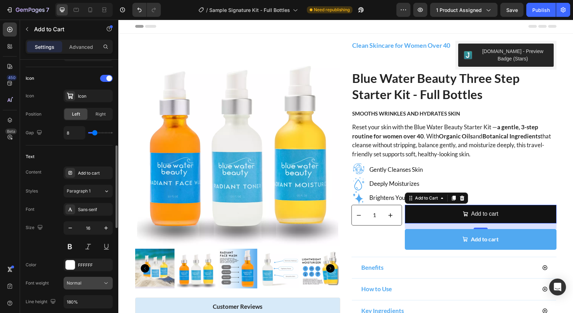
scroll to position [281, 0]
click at [80, 172] on div "Add to cart" at bounding box center [94, 173] width 33 height 6
